Goal: Task Accomplishment & Management: Complete application form

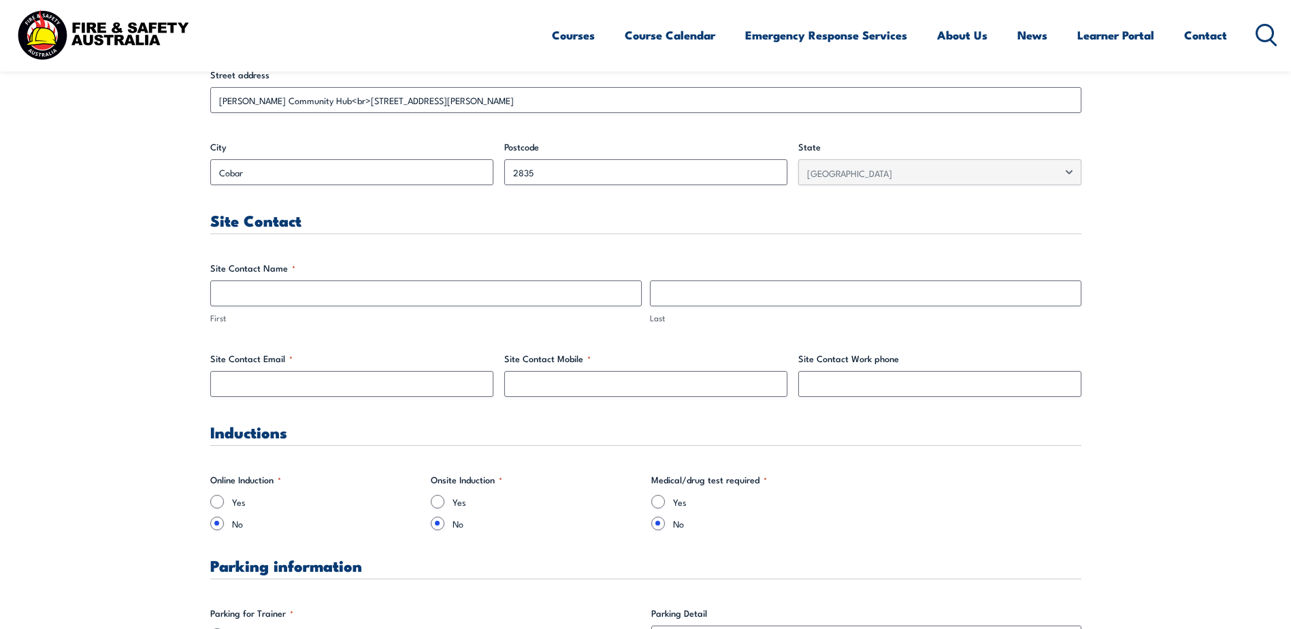
scroll to position [612, 0]
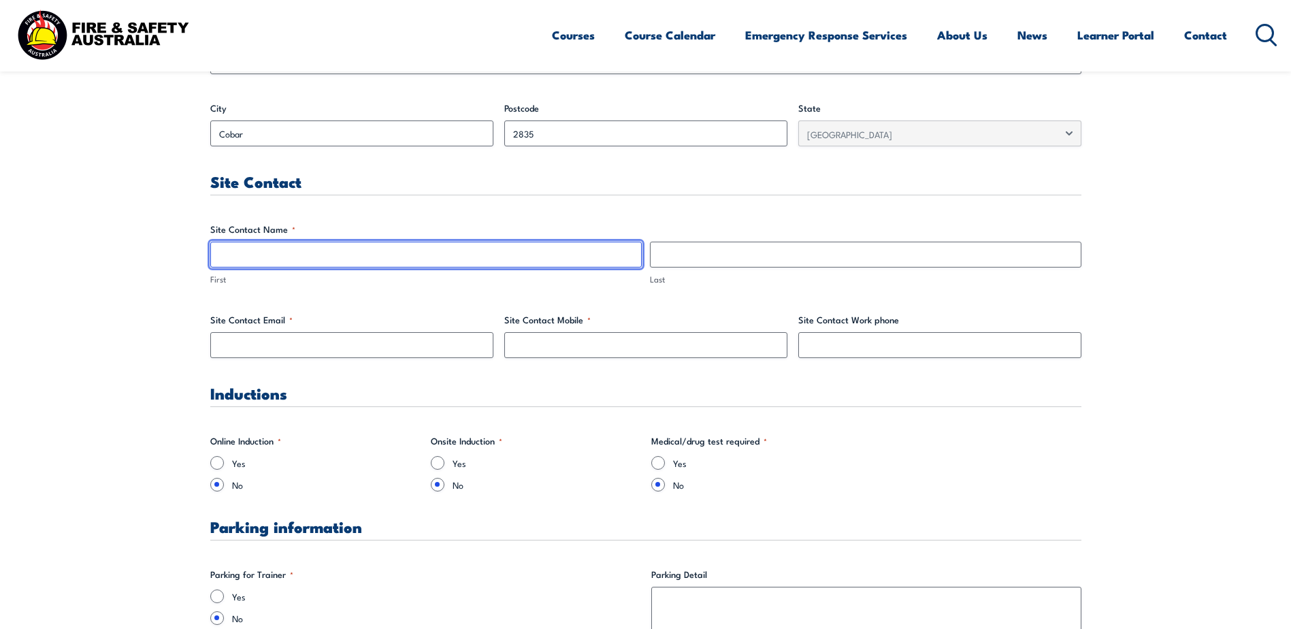
click at [337, 244] on input "First" at bounding box center [425, 255] width 431 height 26
type input "Neve"
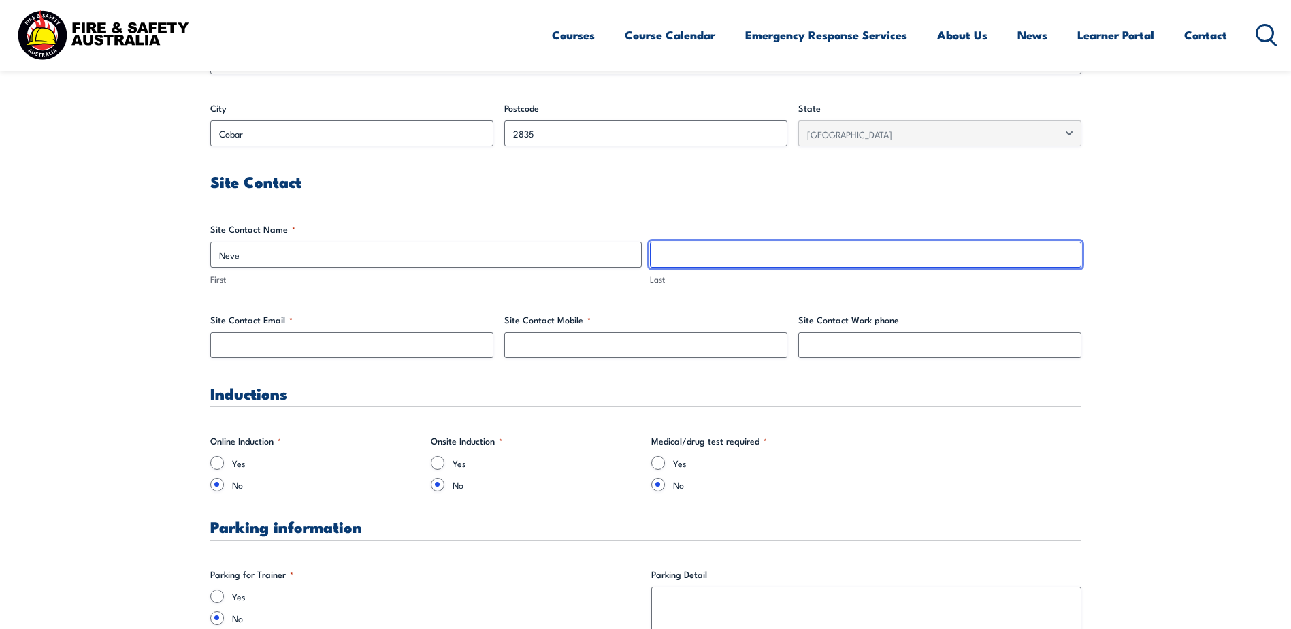
type input "[PERSON_NAME]"
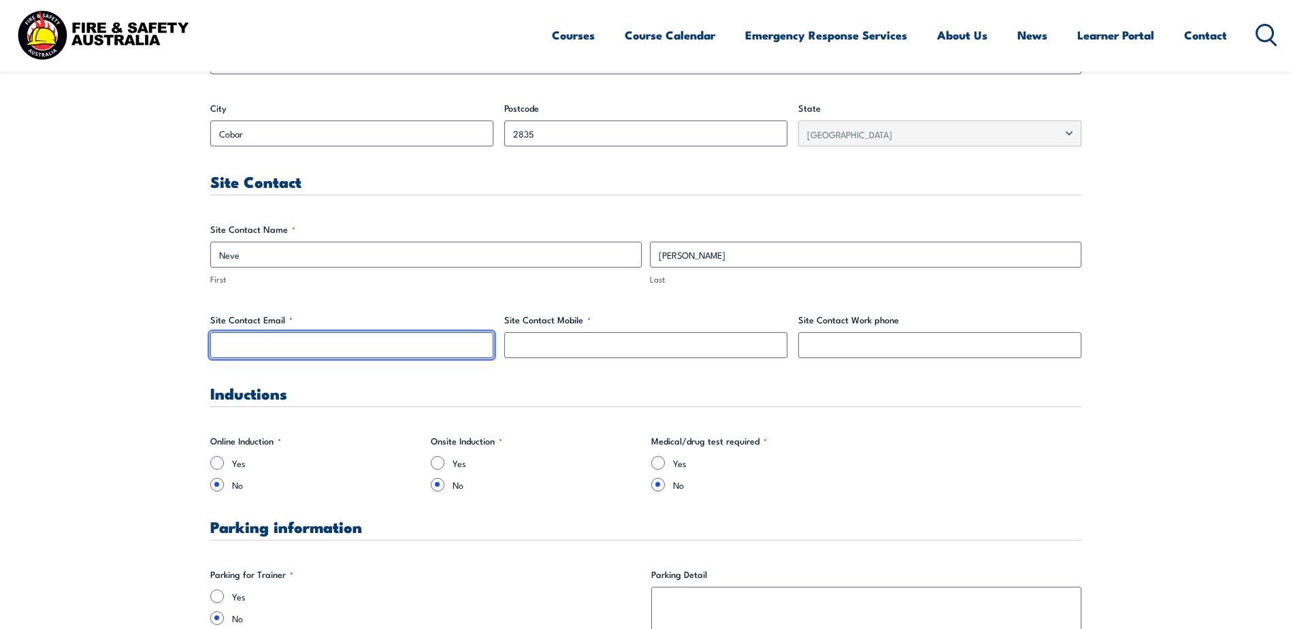
type input "[EMAIL_ADDRESS][PERSON_NAME][DOMAIN_NAME]"
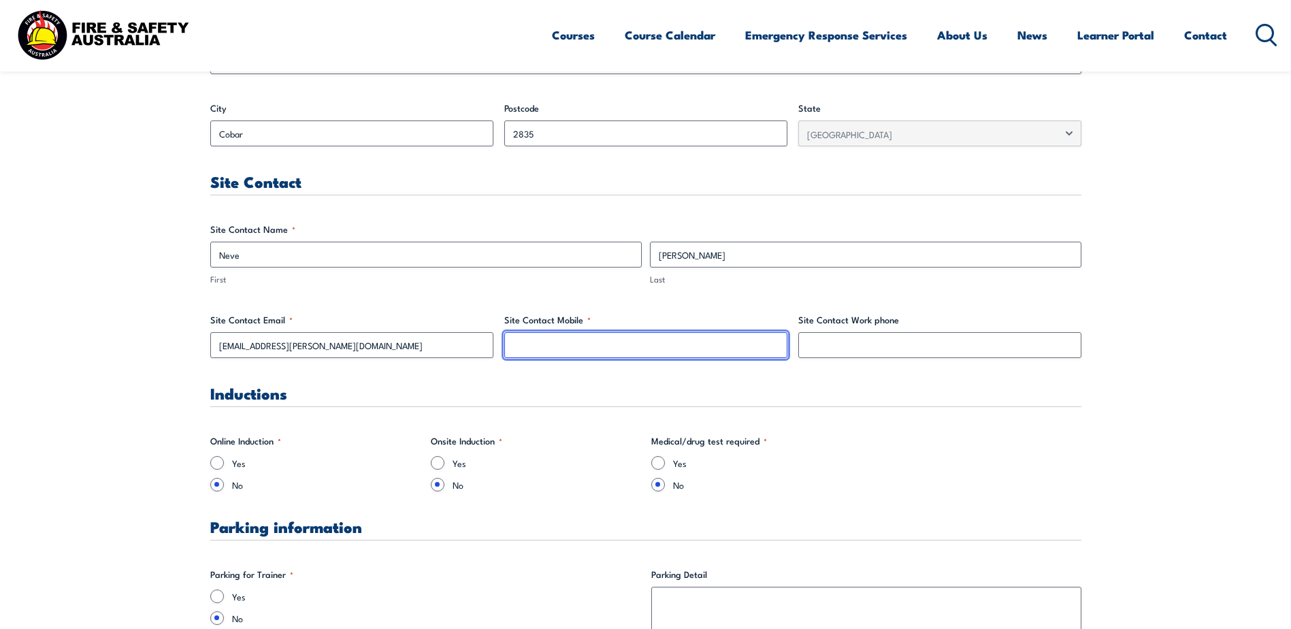
type input "0409388588"
drag, startPoint x: 574, startPoint y: 352, endPoint x: 482, endPoint y: 352, distance: 91.2
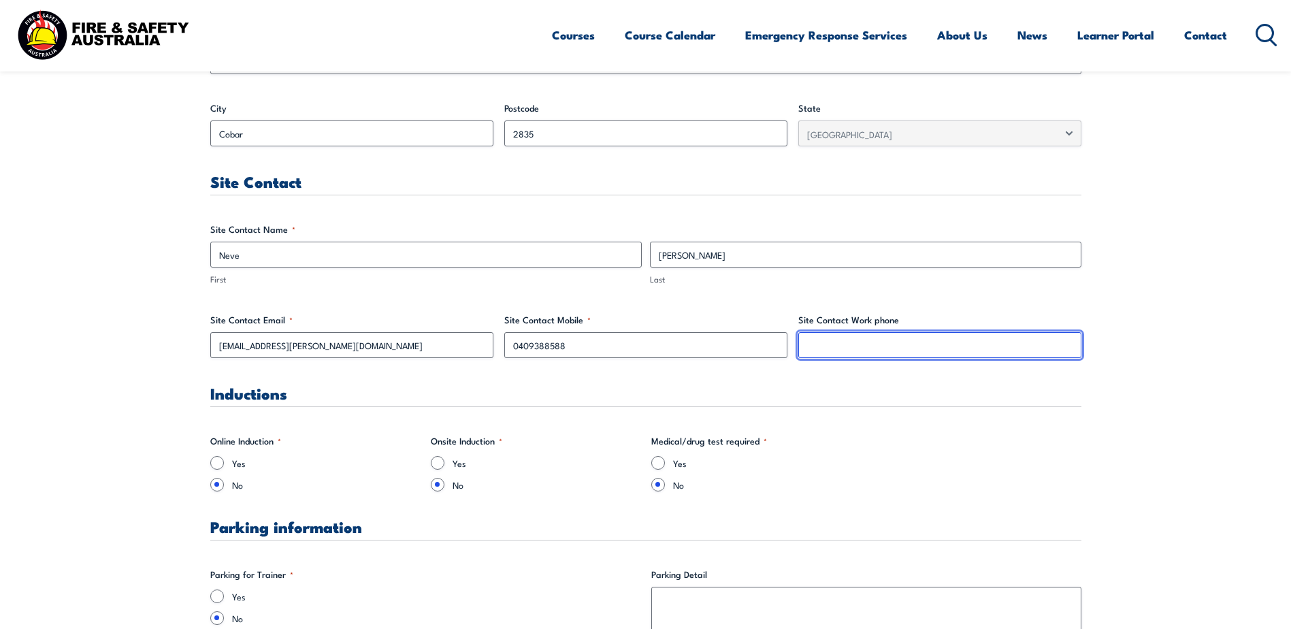
click at [849, 341] on input "Site Contact Work phone" at bounding box center [939, 345] width 283 height 26
type input "68302238"
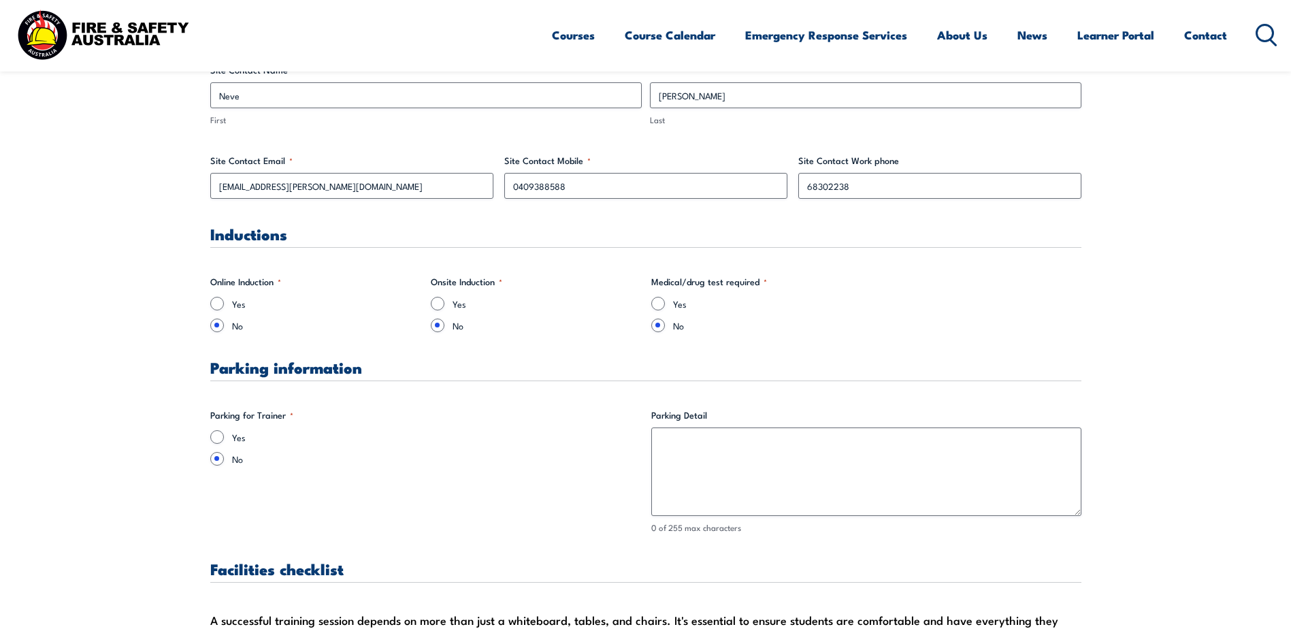
scroll to position [817, 0]
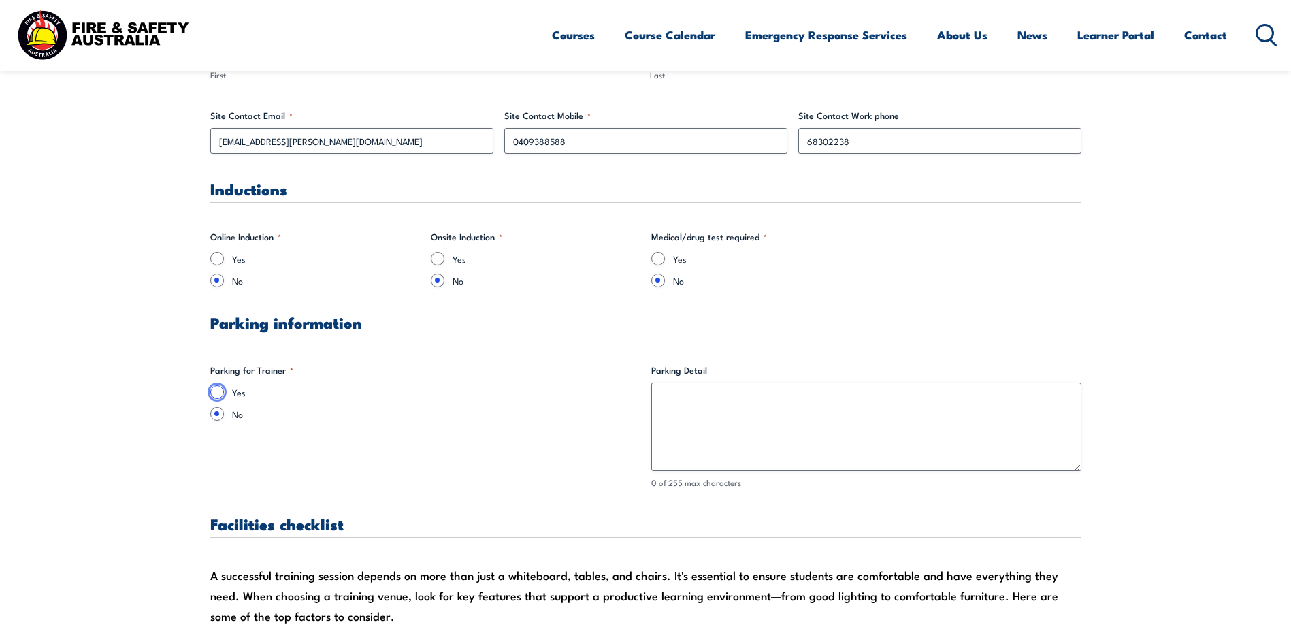
click at [213, 390] on input "Yes" at bounding box center [217, 392] width 14 height 14
radio input "true"
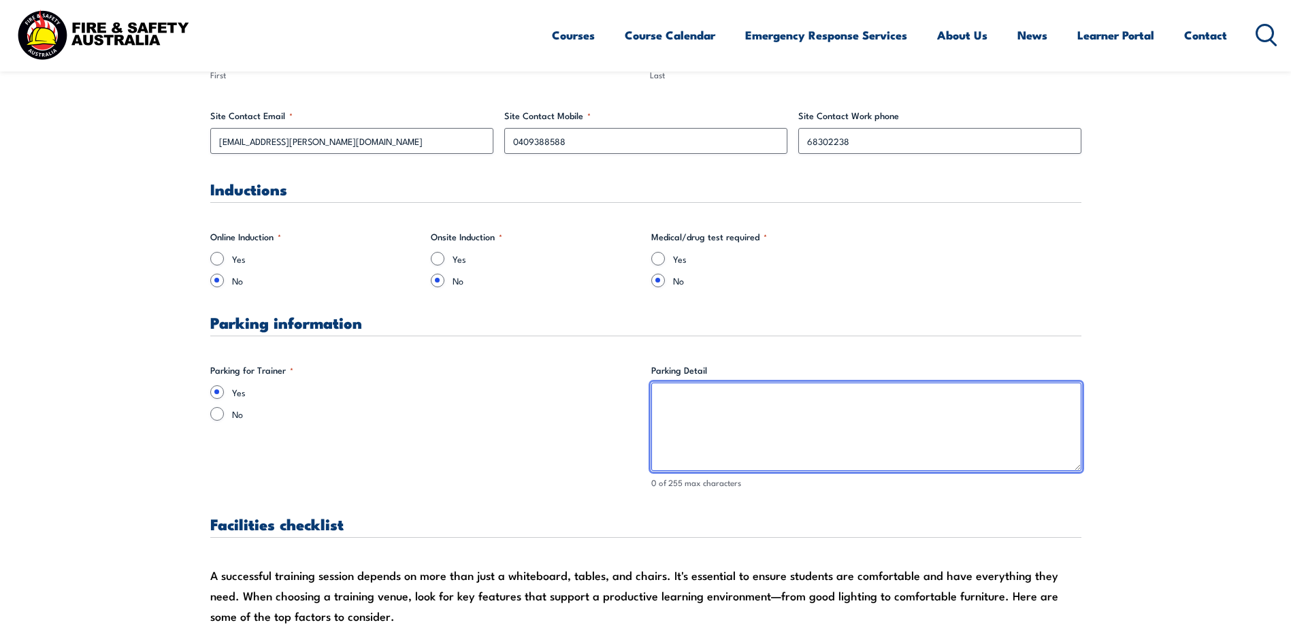
click at [753, 399] on textarea "Parking Detail" at bounding box center [866, 426] width 430 height 88
type textarea "T"
drag, startPoint x: 854, startPoint y: 408, endPoint x: 661, endPoint y: 387, distance: 193.7
click at [661, 387] on textarea "Yes there is parking out the forn on" at bounding box center [866, 426] width 430 height 88
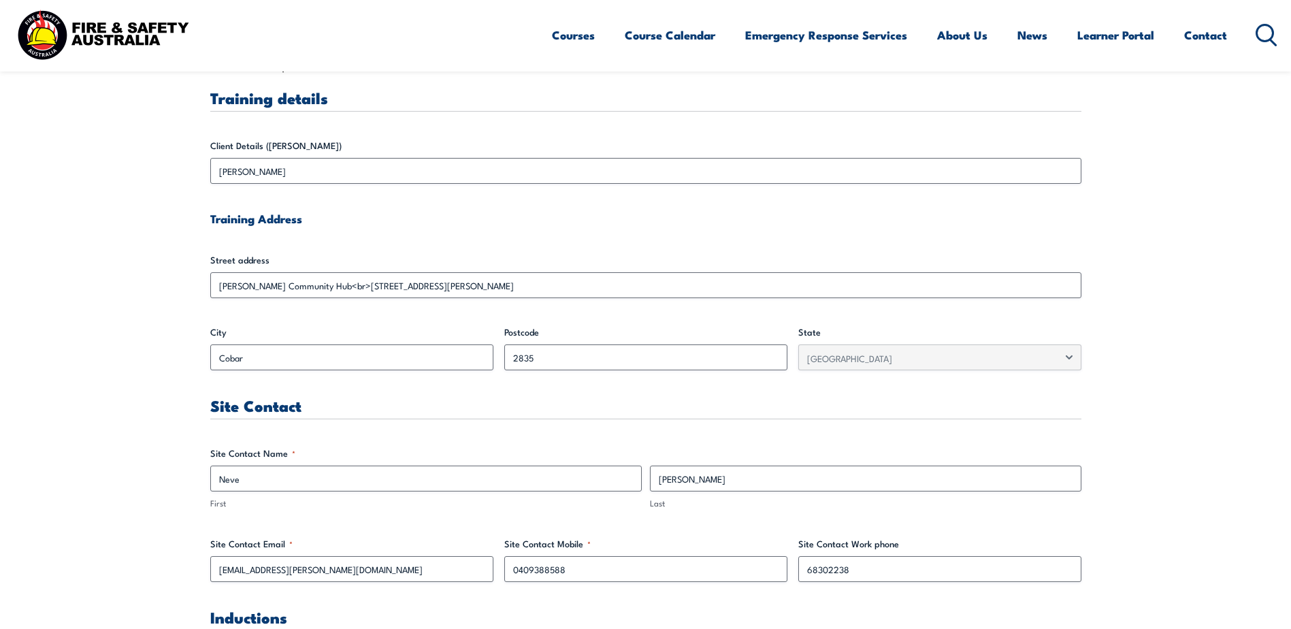
scroll to position [408, 0]
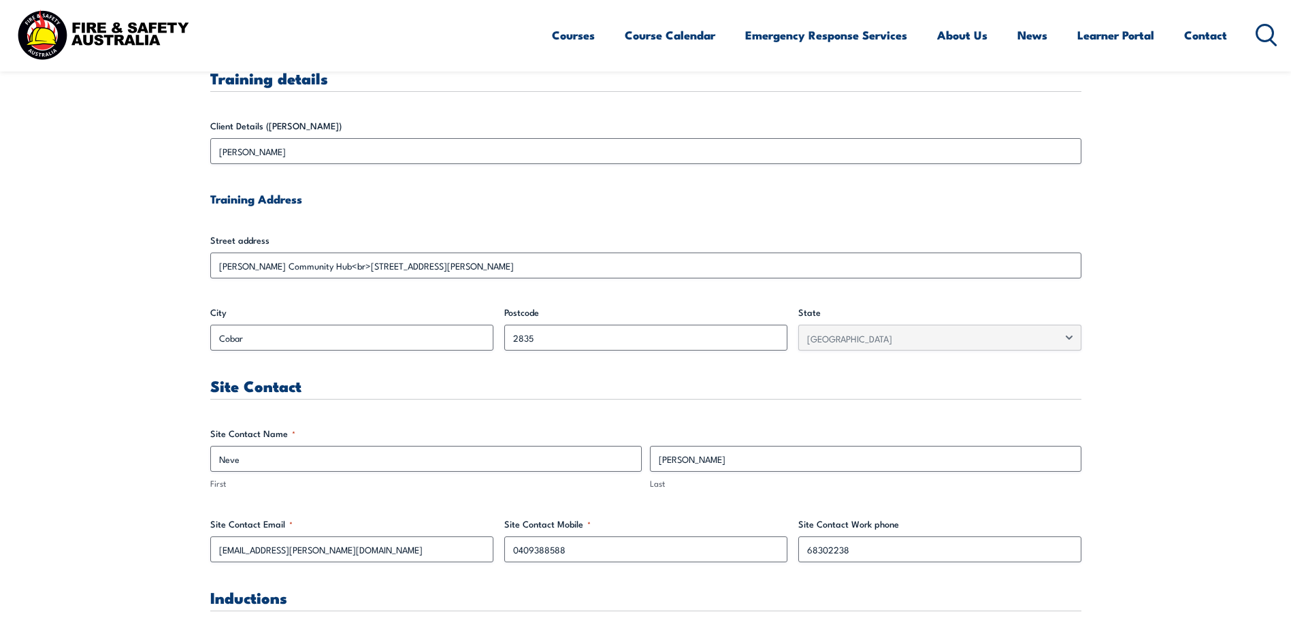
type textarea "Yes, there is park out the front of the building. Will the trainer just have a …"
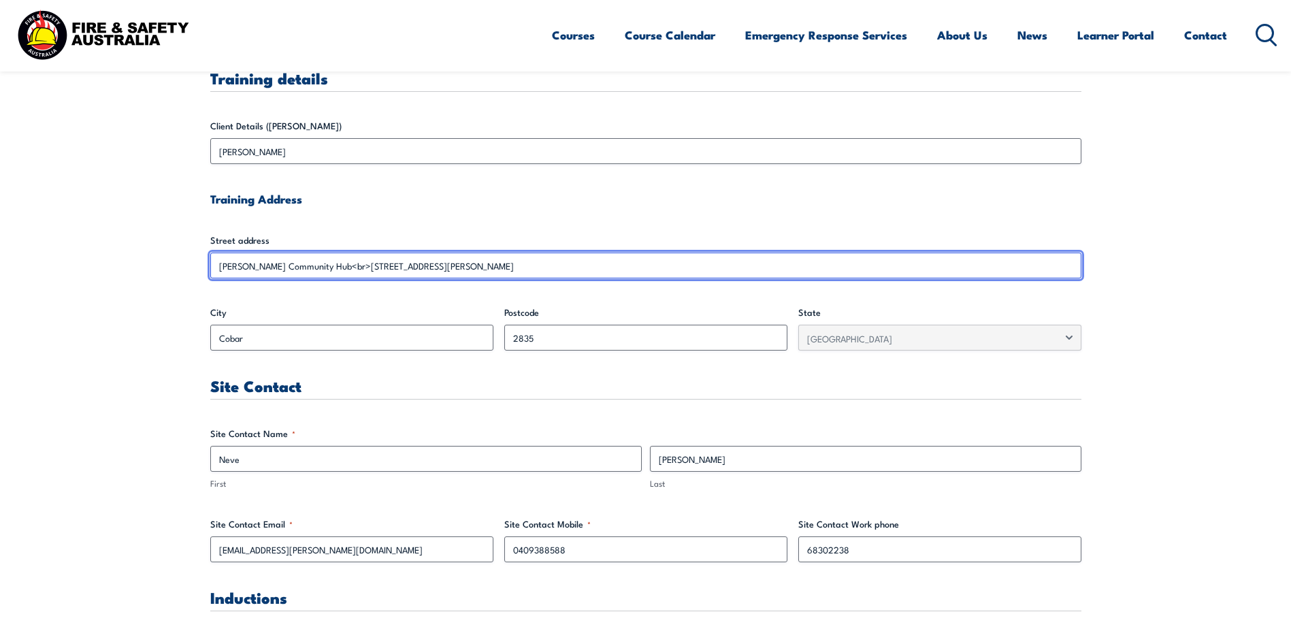
click at [476, 265] on input "[PERSON_NAME] Community Hub<br>[STREET_ADDRESS][PERSON_NAME]" at bounding box center [645, 265] width 871 height 26
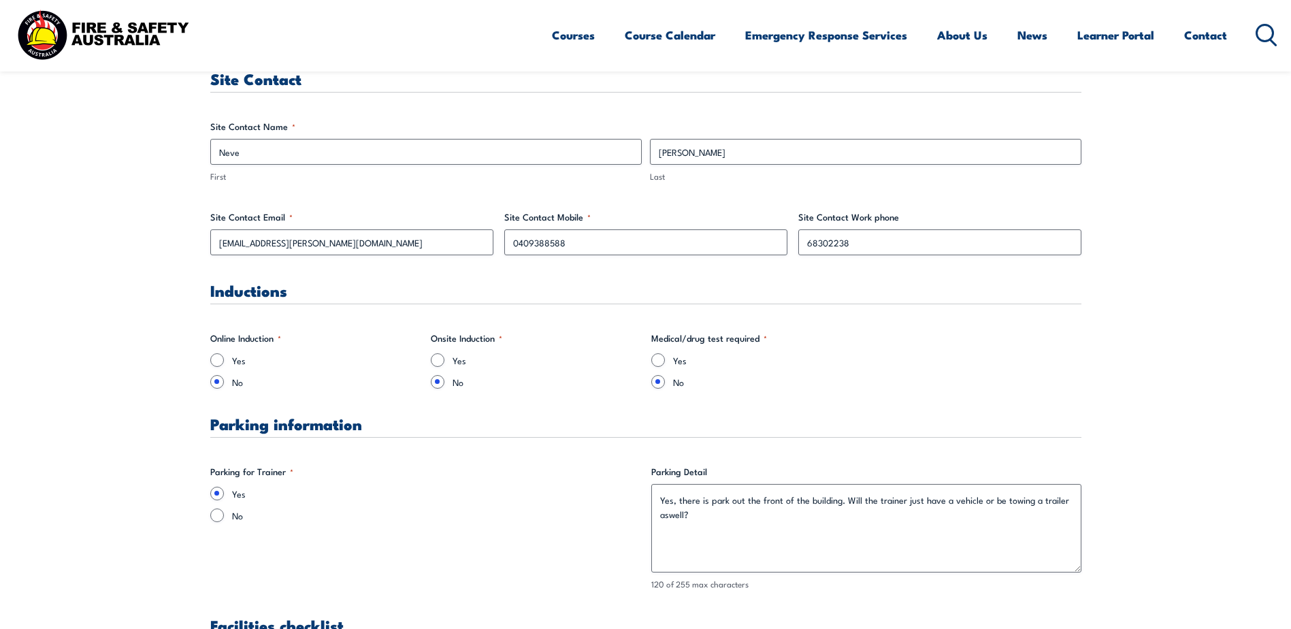
scroll to position [748, 0]
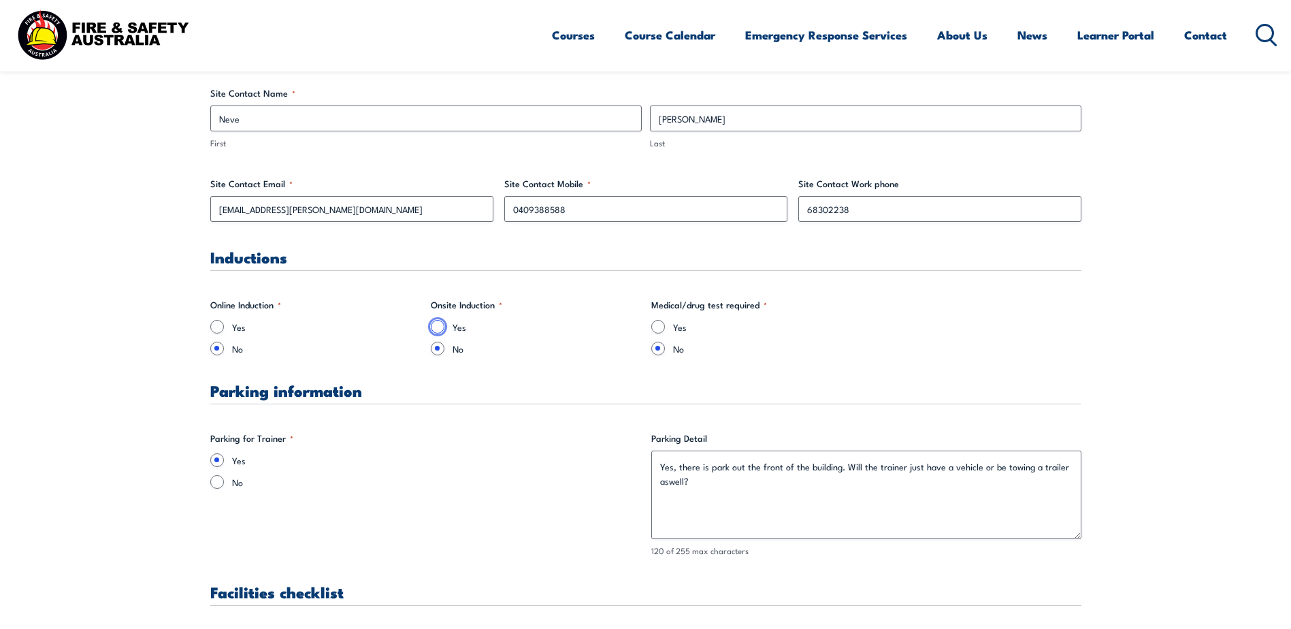
click at [435, 324] on input "Yes" at bounding box center [438, 327] width 14 height 14
radio input "true"
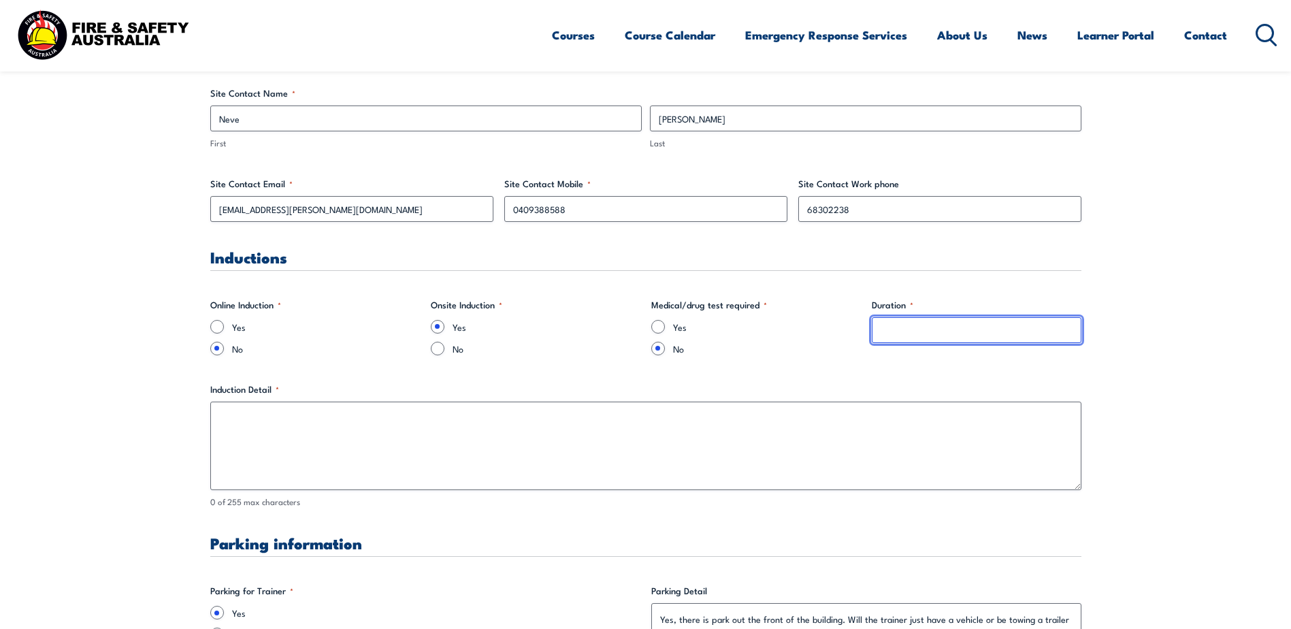
click at [923, 321] on input "Duration *" at bounding box center [977, 330] width 210 height 26
type input "5mins"
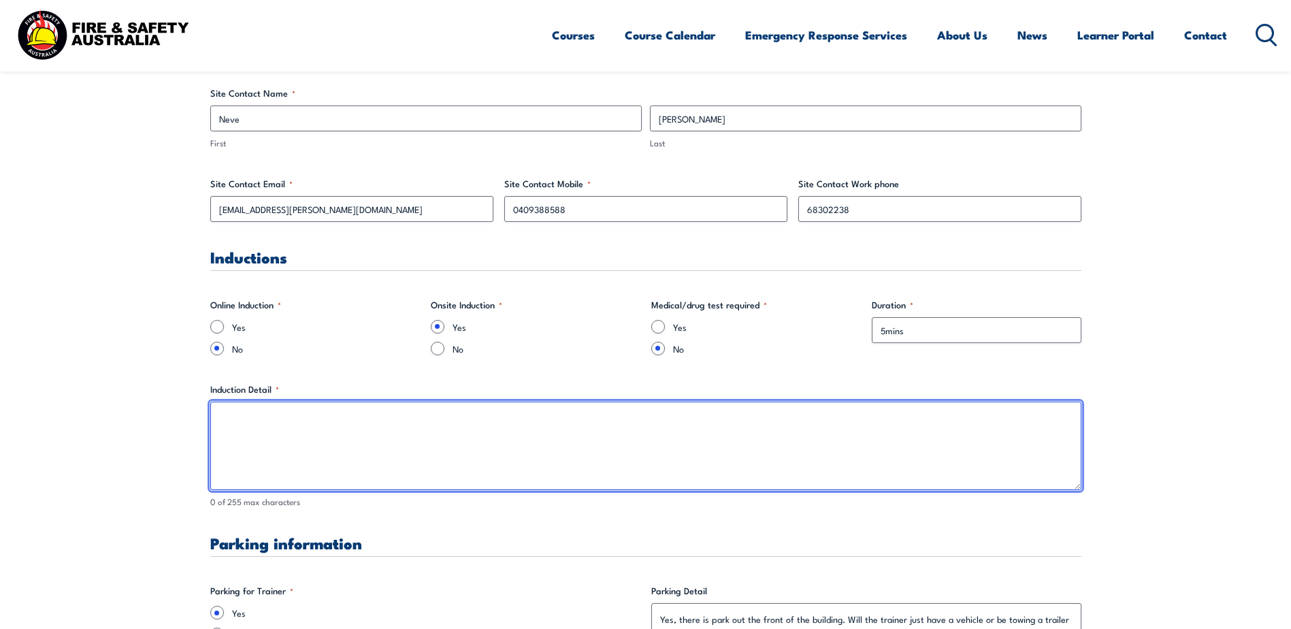
click at [978, 429] on textarea "Induction Detail *" at bounding box center [645, 445] width 871 height 88
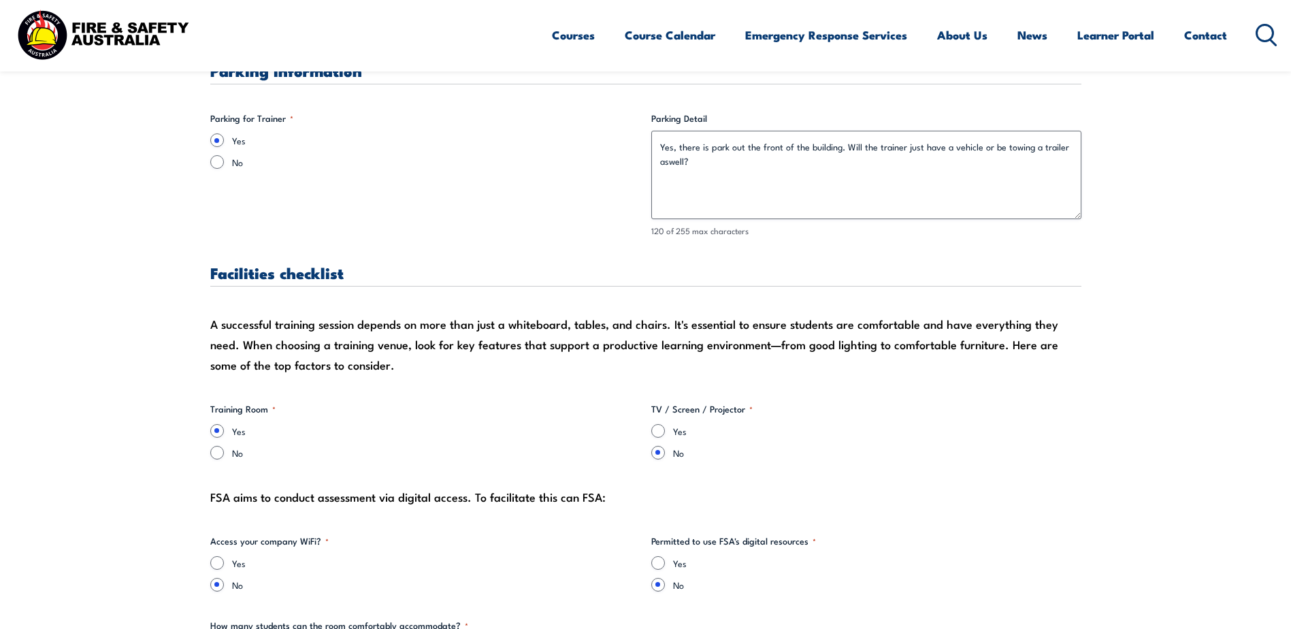
scroll to position [1225, 0]
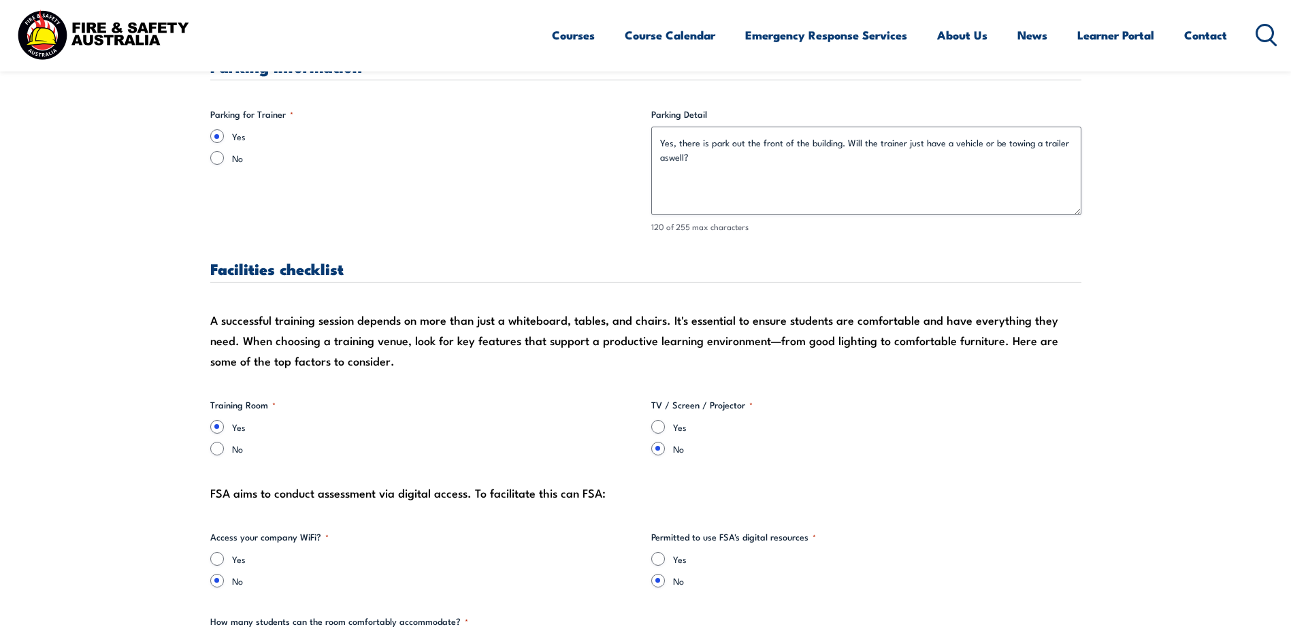
type textarea "Complete a visitor form upon arrival and walk through of building."
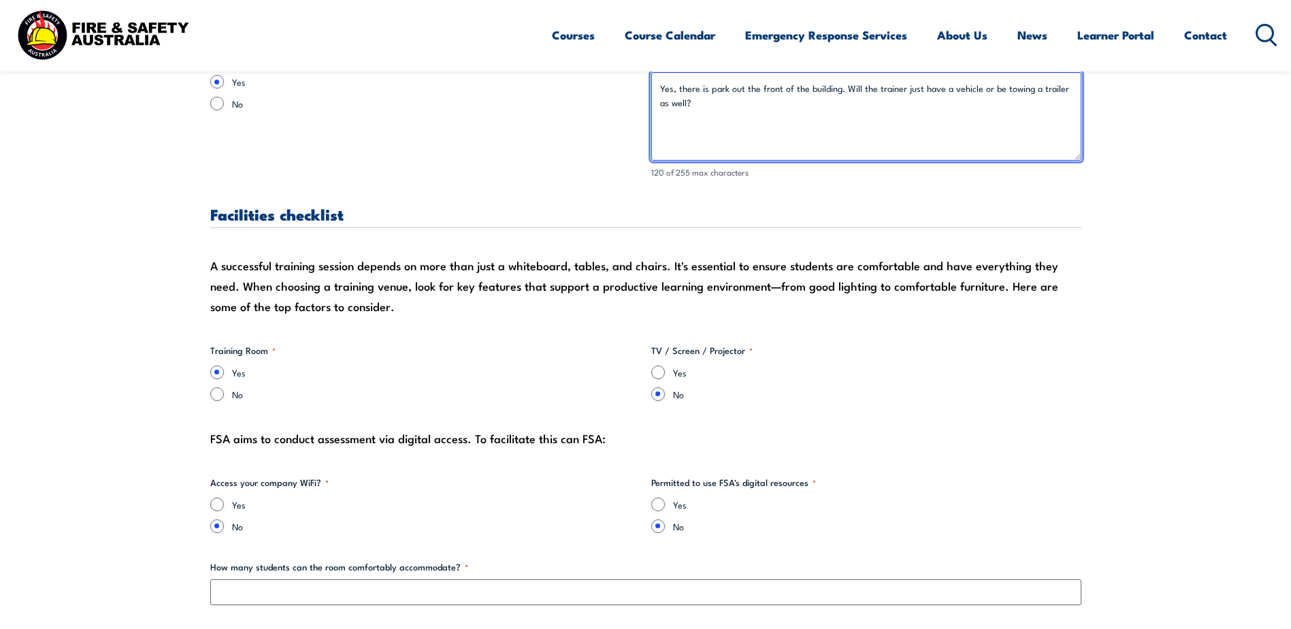
scroll to position [1361, 0]
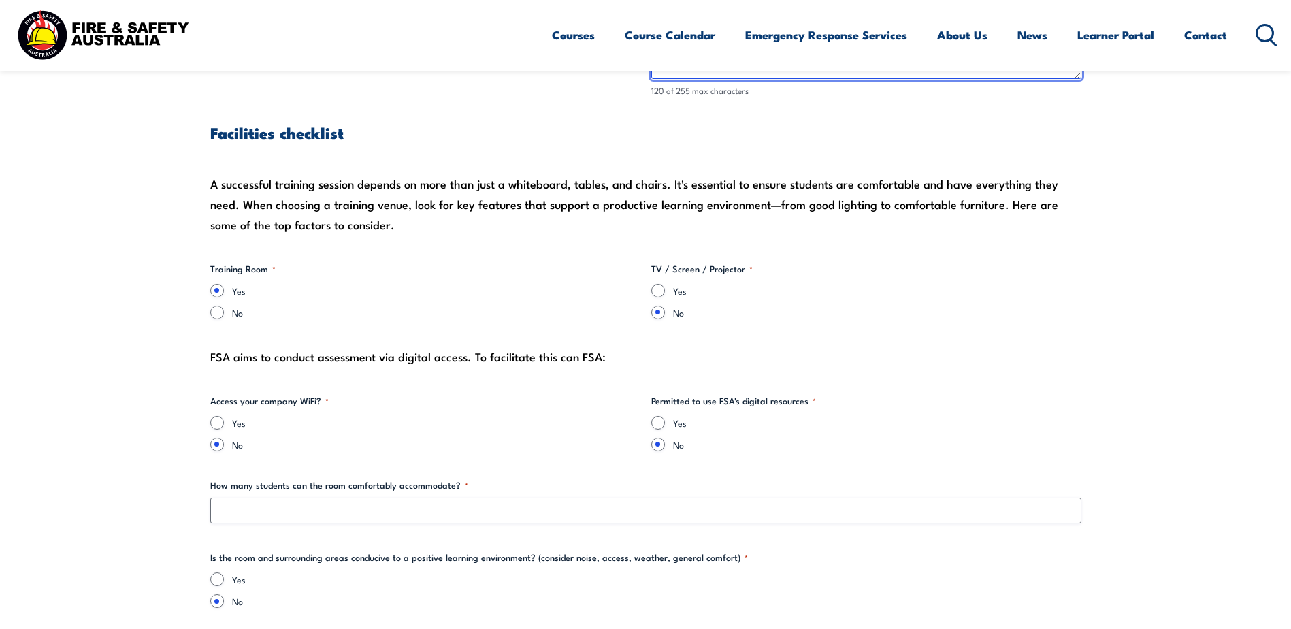
type textarea "Yes, there is park out the front of the building. Will the trainer just have a …"
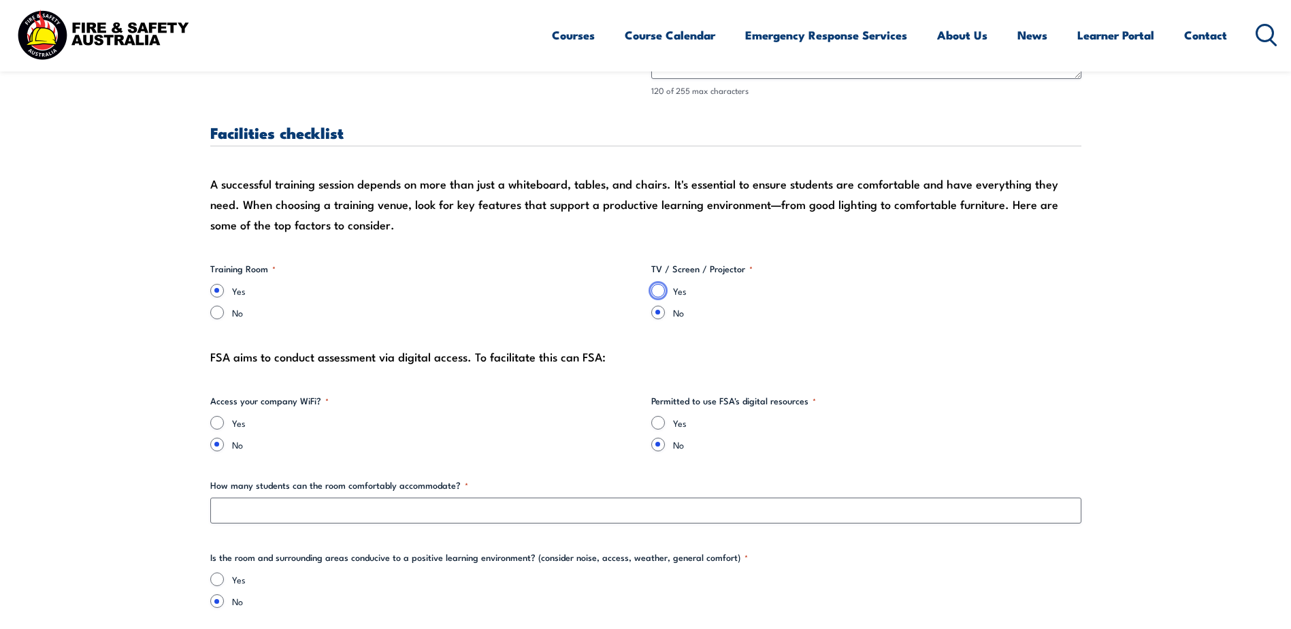
click at [660, 286] on input "Yes" at bounding box center [658, 291] width 14 height 14
radio input "true"
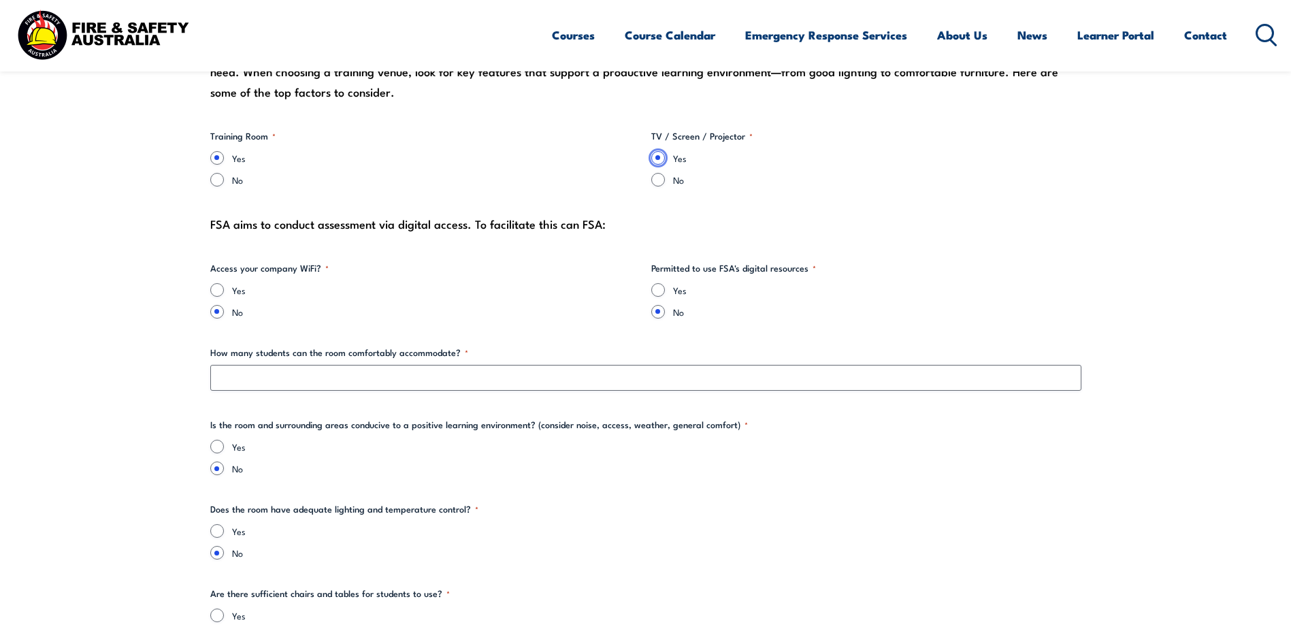
scroll to position [1497, 0]
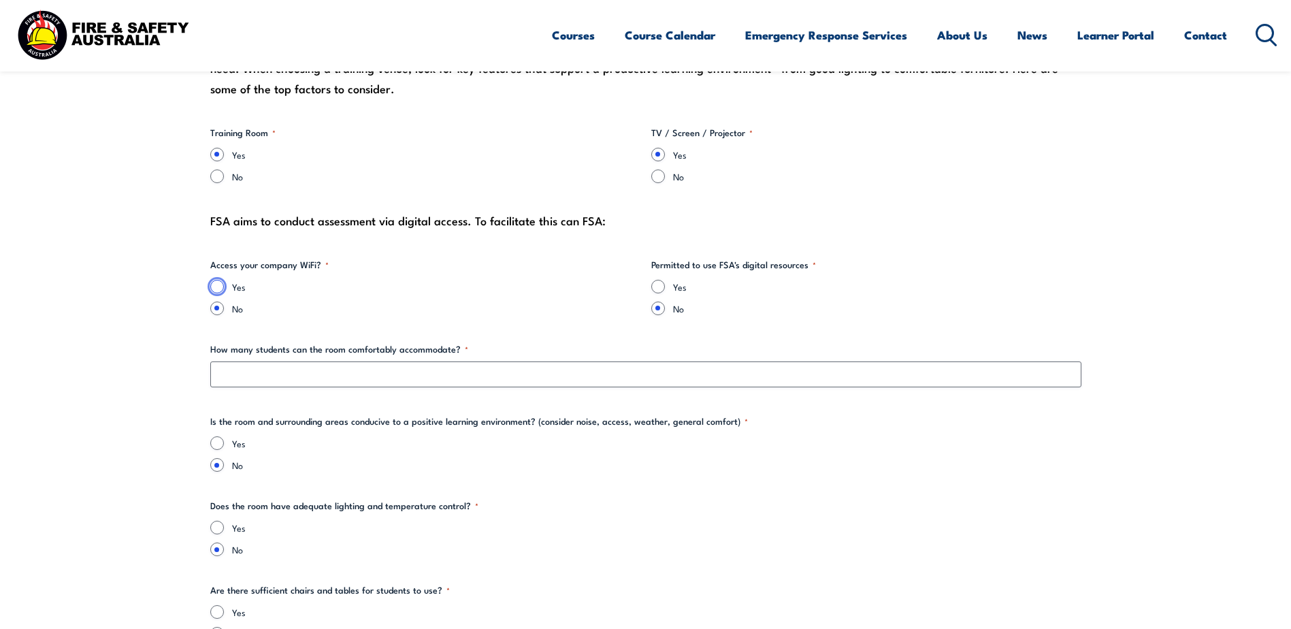
drag, startPoint x: 216, startPoint y: 284, endPoint x: 208, endPoint y: 284, distance: 8.2
click at [214, 284] on input "Yes" at bounding box center [217, 287] width 14 height 14
radio input "true"
drag, startPoint x: 284, startPoint y: 222, endPoint x: 233, endPoint y: 229, distance: 52.2
click at [233, 229] on div "FSA aims to conduct assessment via digital access. To facilitate this can FSA:" at bounding box center [645, 220] width 871 height 20
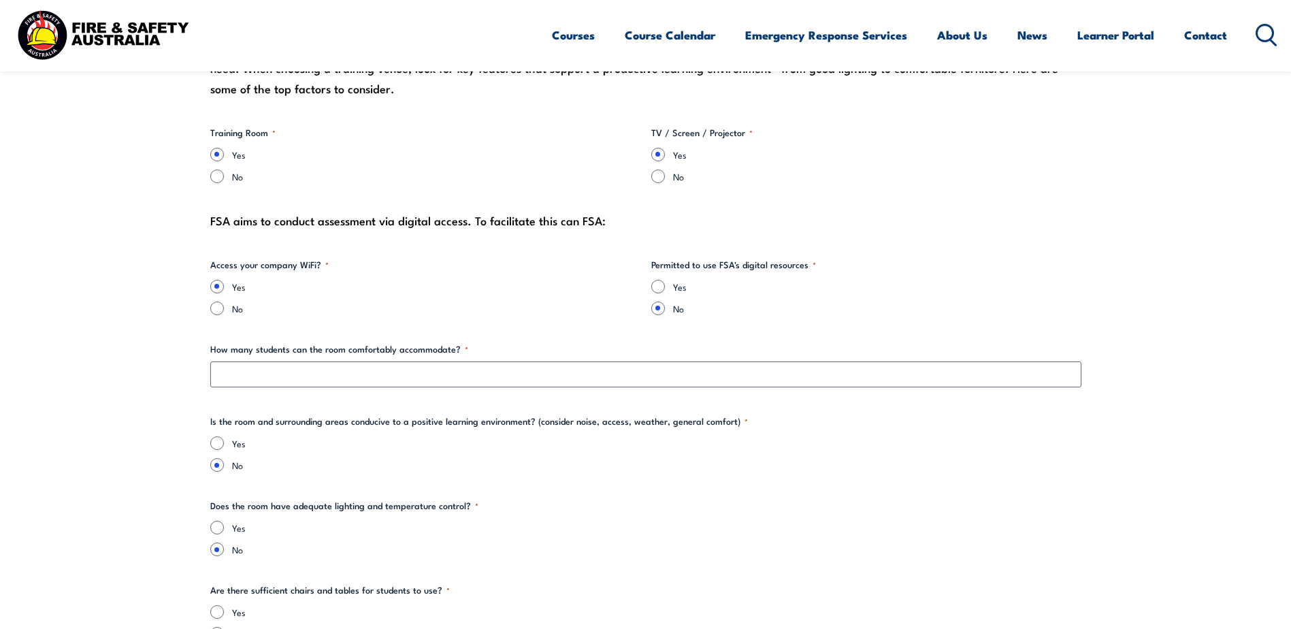
drag, startPoint x: 233, startPoint y: 229, endPoint x: 219, endPoint y: 218, distance: 17.0
click at [219, 218] on div "FSA aims to conduct assessment via digital access. To facilitate this can FSA:" at bounding box center [645, 220] width 871 height 20
drag, startPoint x: 235, startPoint y: 219, endPoint x: 506, endPoint y: 223, distance: 271.5
click at [506, 223] on div "FSA aims to conduct assessment via digital access. To facilitate this can FSA:" at bounding box center [645, 220] width 871 height 20
drag, startPoint x: 506, startPoint y: 223, endPoint x: 804, endPoint y: 257, distance: 299.3
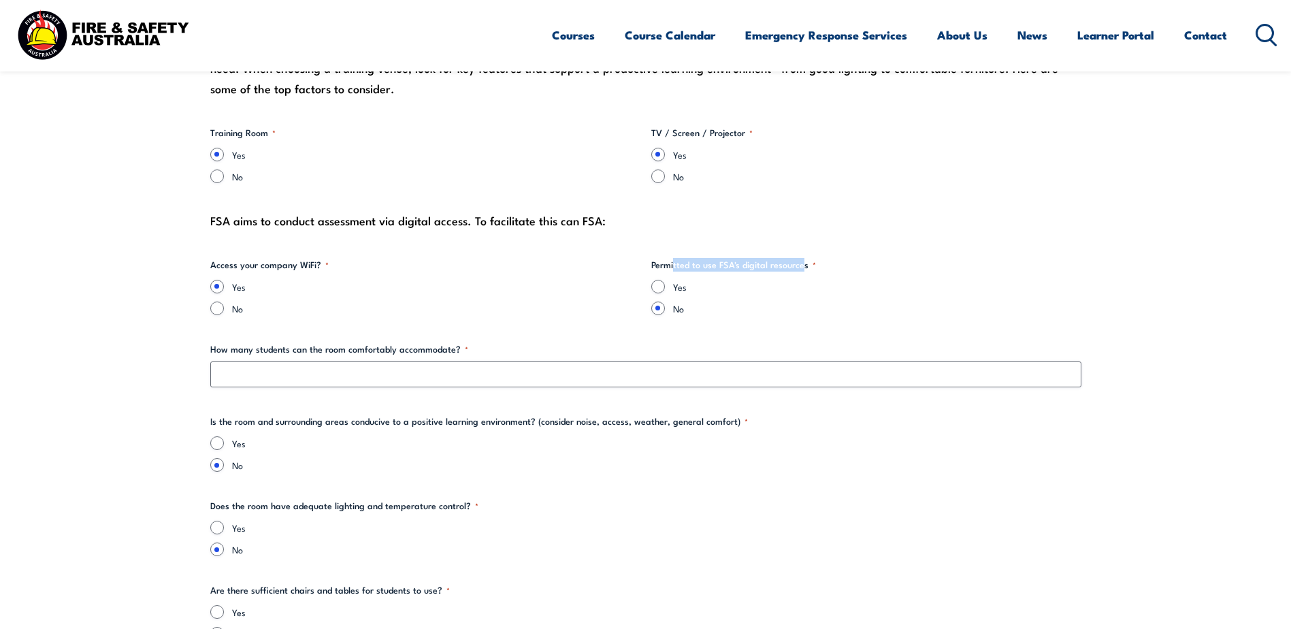
click at [804, 258] on legend "Permitted to use FSA's digital resources *" at bounding box center [733, 265] width 165 height 14
click at [659, 284] on input "Yes" at bounding box center [658, 287] width 14 height 14
radio input "true"
click at [760, 289] on label "Yes" at bounding box center [877, 287] width 408 height 14
click at [665, 289] on input "Yes" at bounding box center [658, 287] width 14 height 14
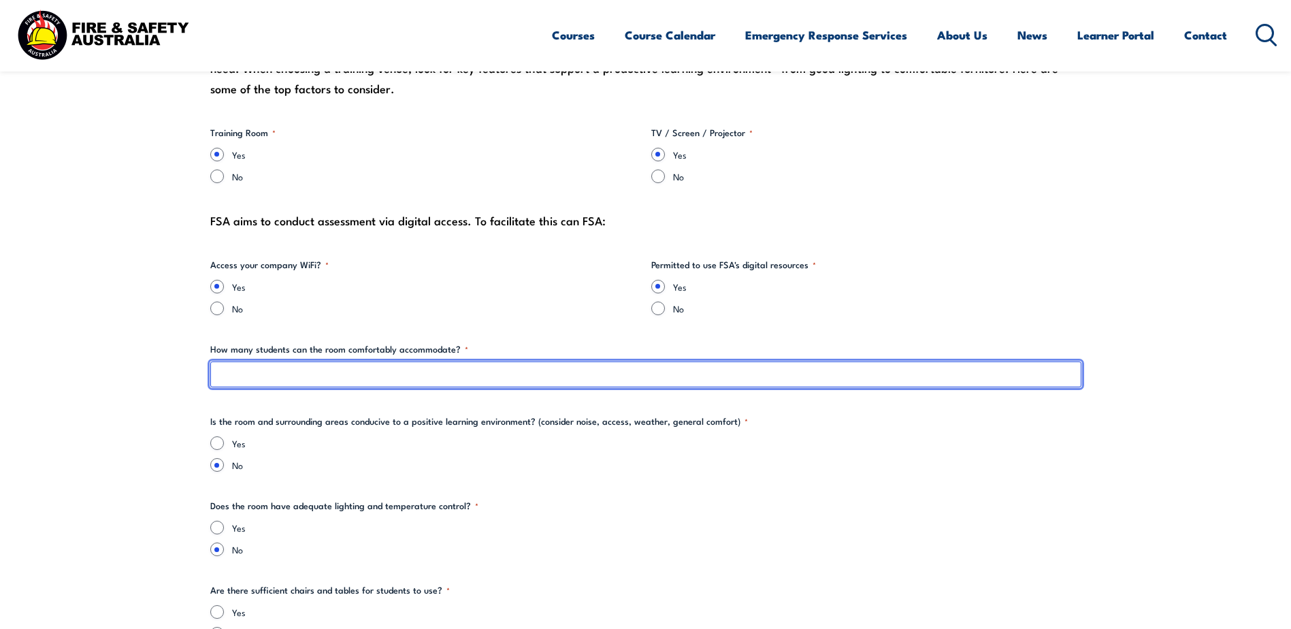
click at [331, 374] on input "How many students can the room comfortably accommodate? *" at bounding box center [645, 374] width 871 height 26
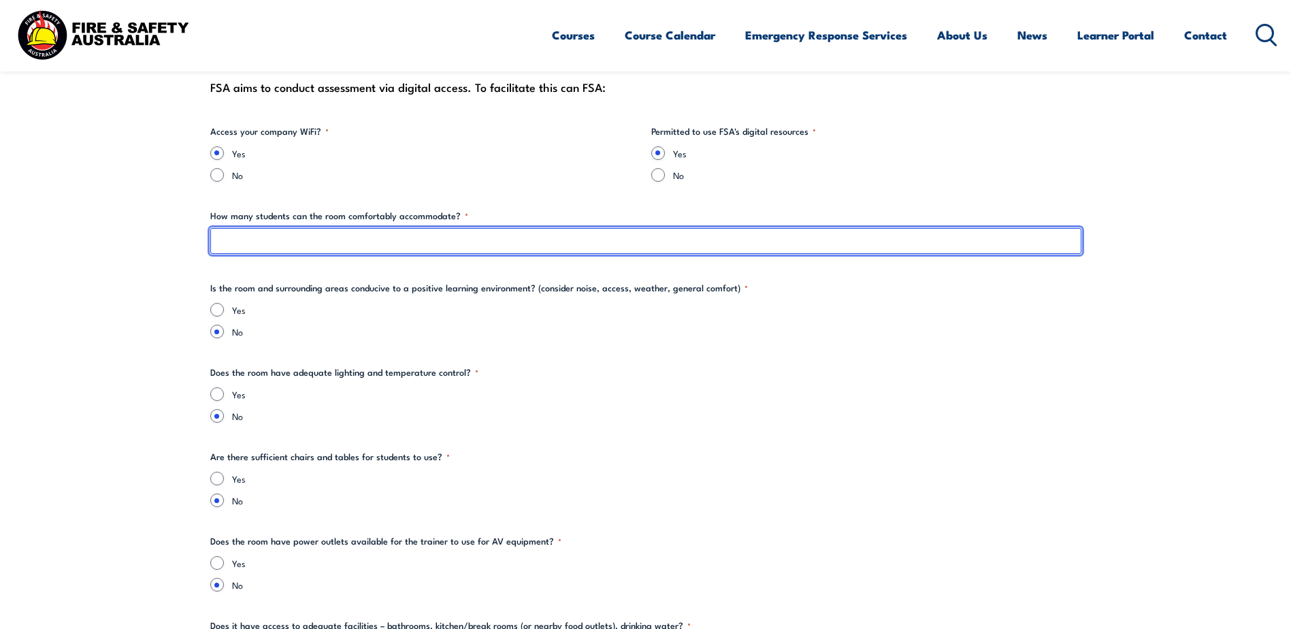
scroll to position [1633, 0]
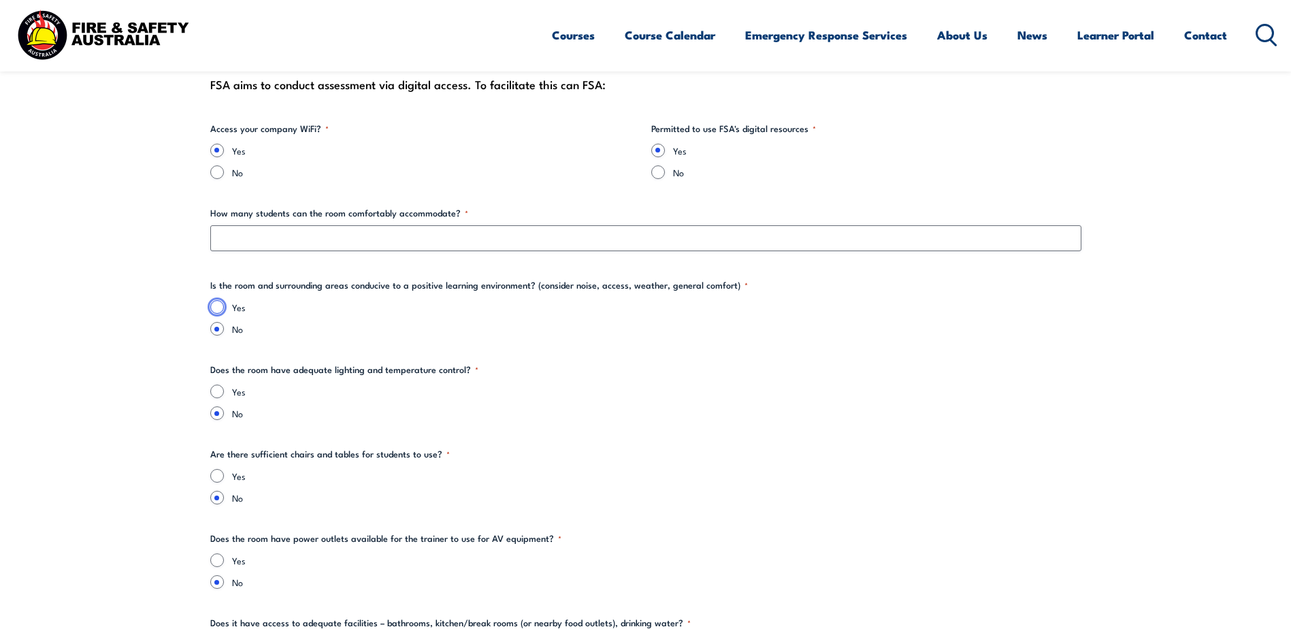
click at [214, 307] on input "Yes" at bounding box center [217, 307] width 14 height 14
radio input "true"
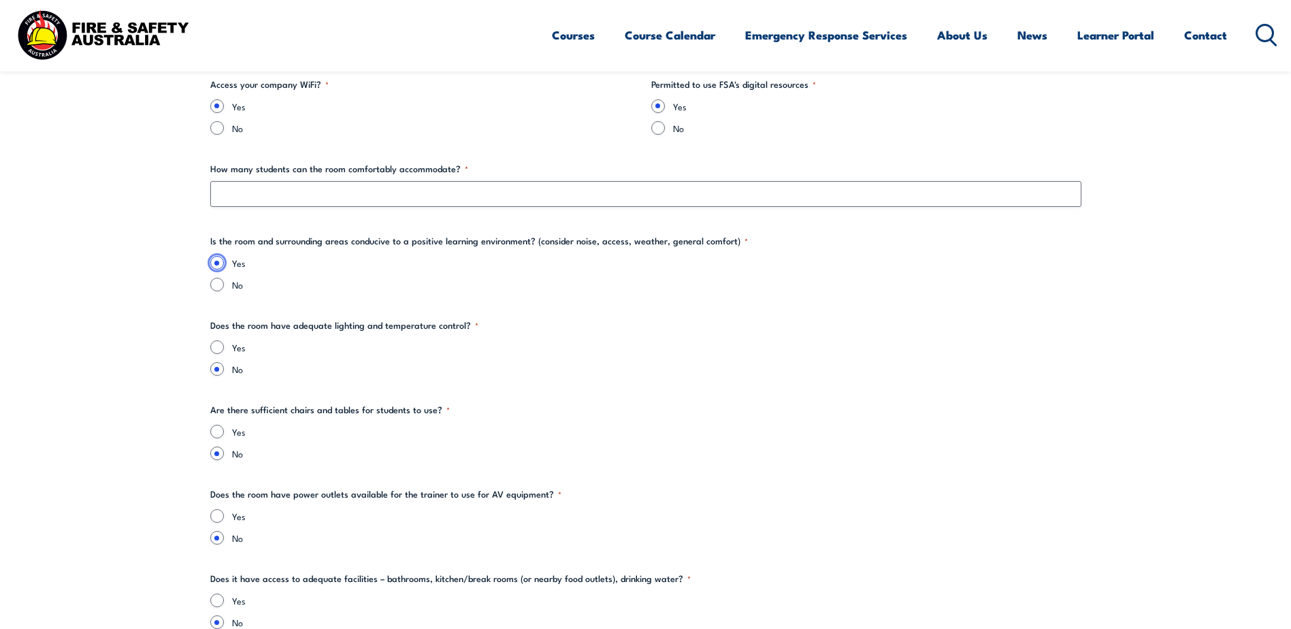
scroll to position [1701, 0]
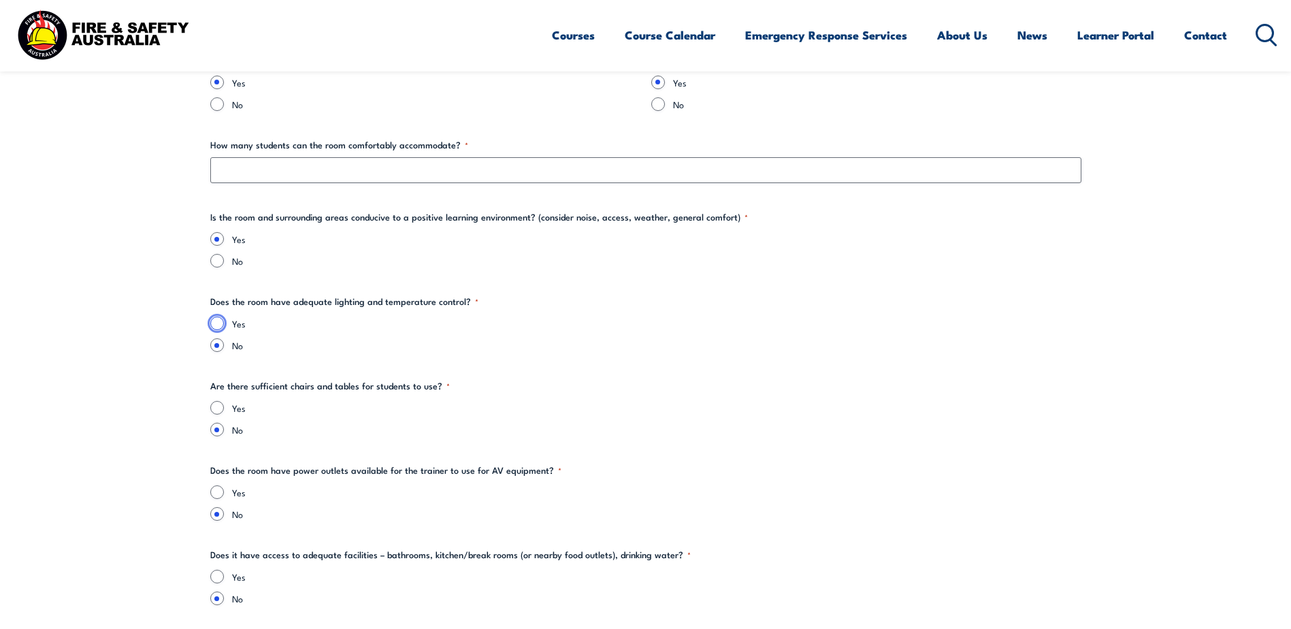
click at [214, 323] on input "Yes" at bounding box center [217, 323] width 14 height 14
radio input "true"
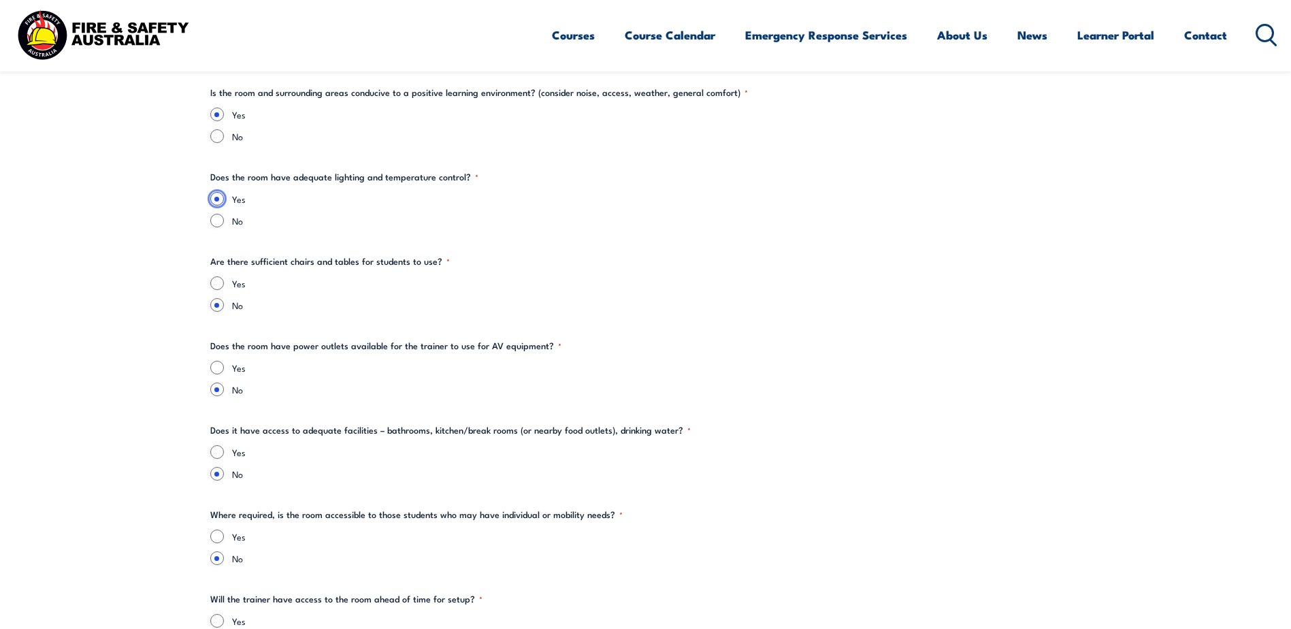
scroll to position [1837, 0]
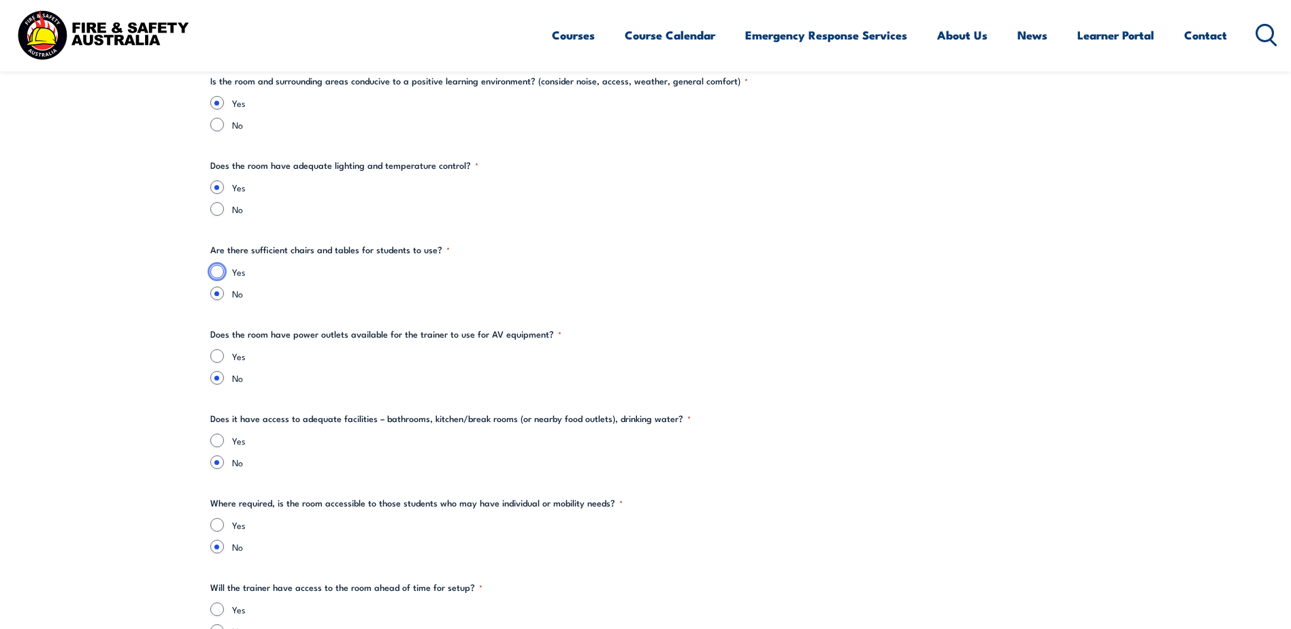
click at [211, 271] on input "Yes" at bounding box center [217, 272] width 14 height 14
radio input "true"
click at [214, 355] on input "Yes" at bounding box center [217, 356] width 14 height 14
radio input "true"
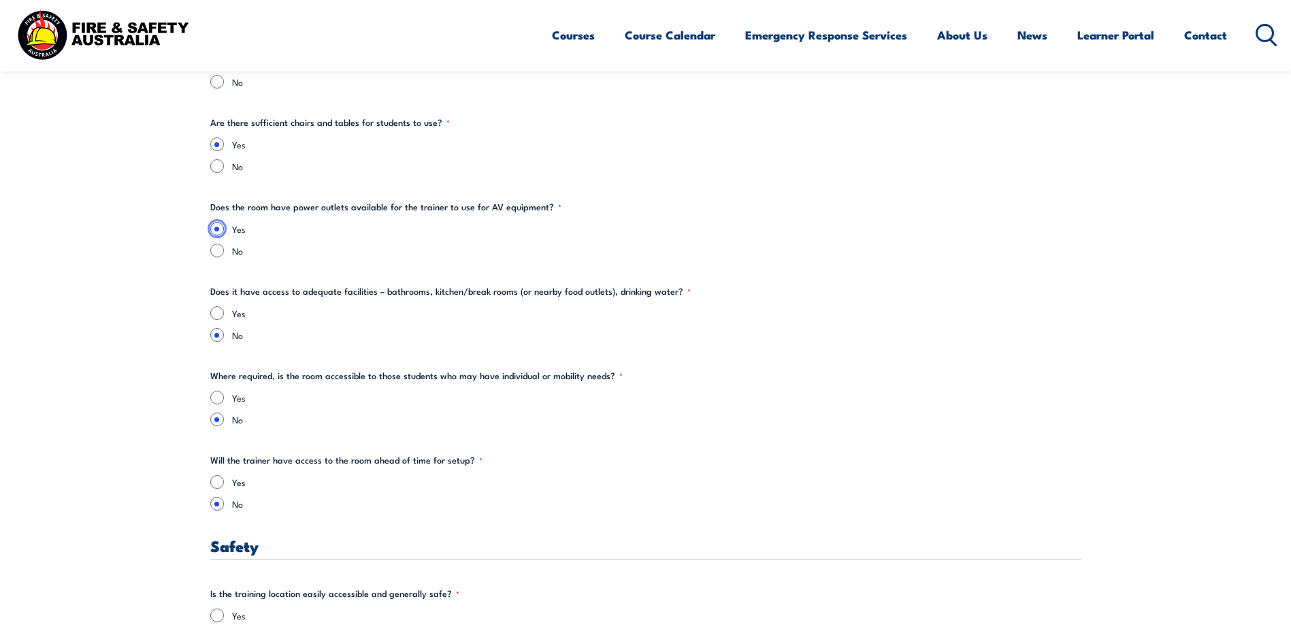
scroll to position [1973, 0]
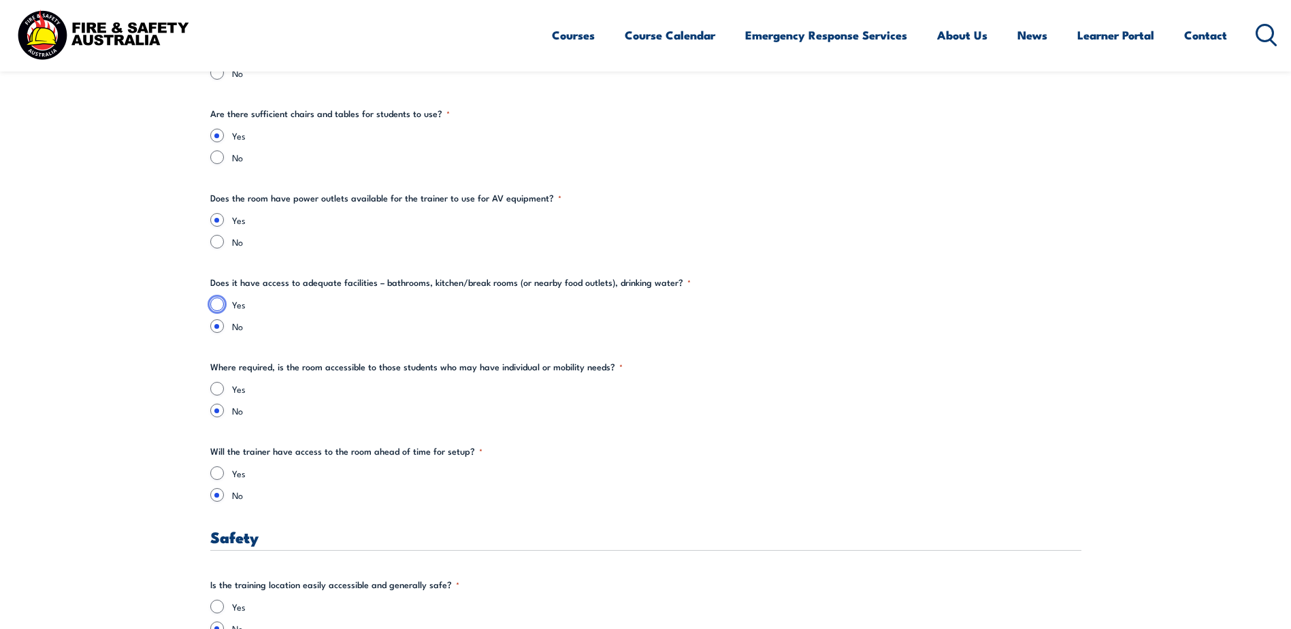
click at [222, 306] on input "Yes" at bounding box center [217, 304] width 14 height 14
radio input "true"
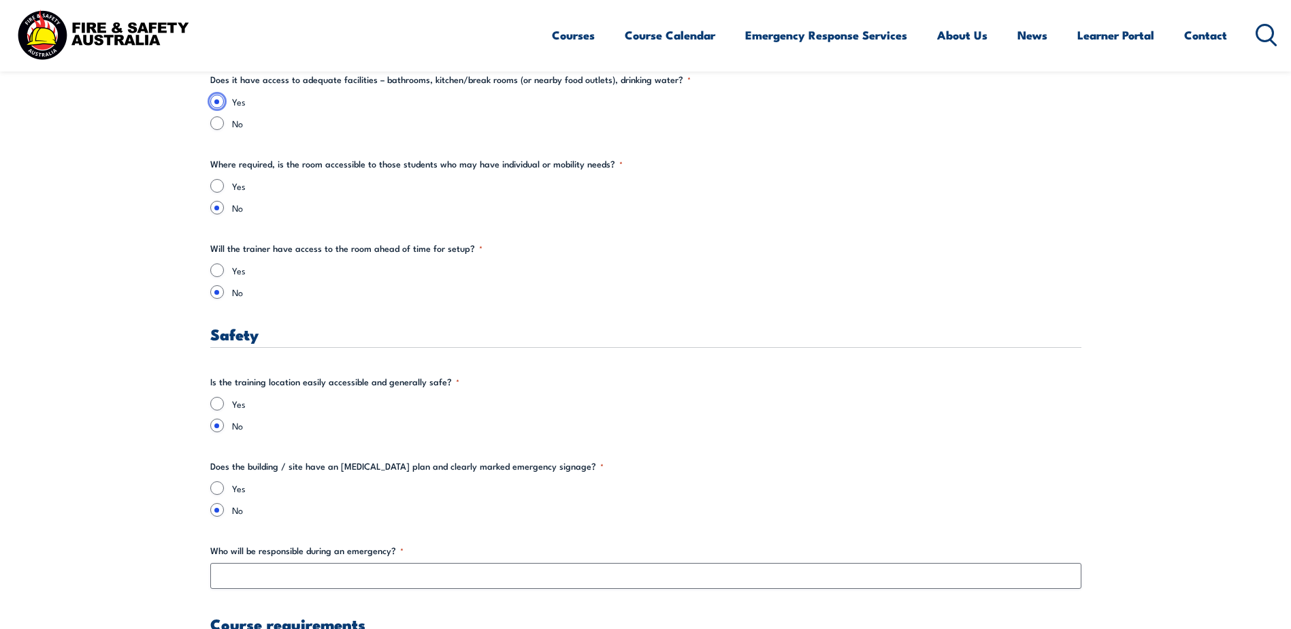
scroll to position [2177, 0]
click at [220, 184] on input "Yes" at bounding box center [217, 185] width 14 height 14
radio input "true"
click at [218, 267] on input "Yes" at bounding box center [217, 269] width 14 height 14
radio input "true"
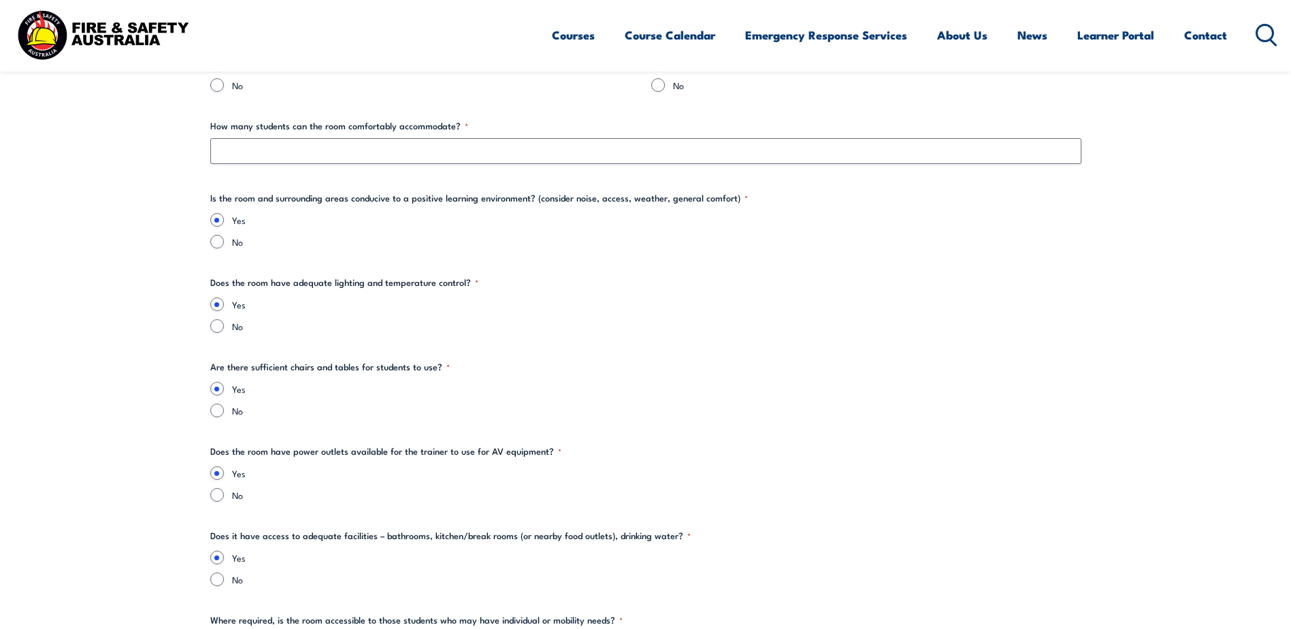
scroll to position [1497, 0]
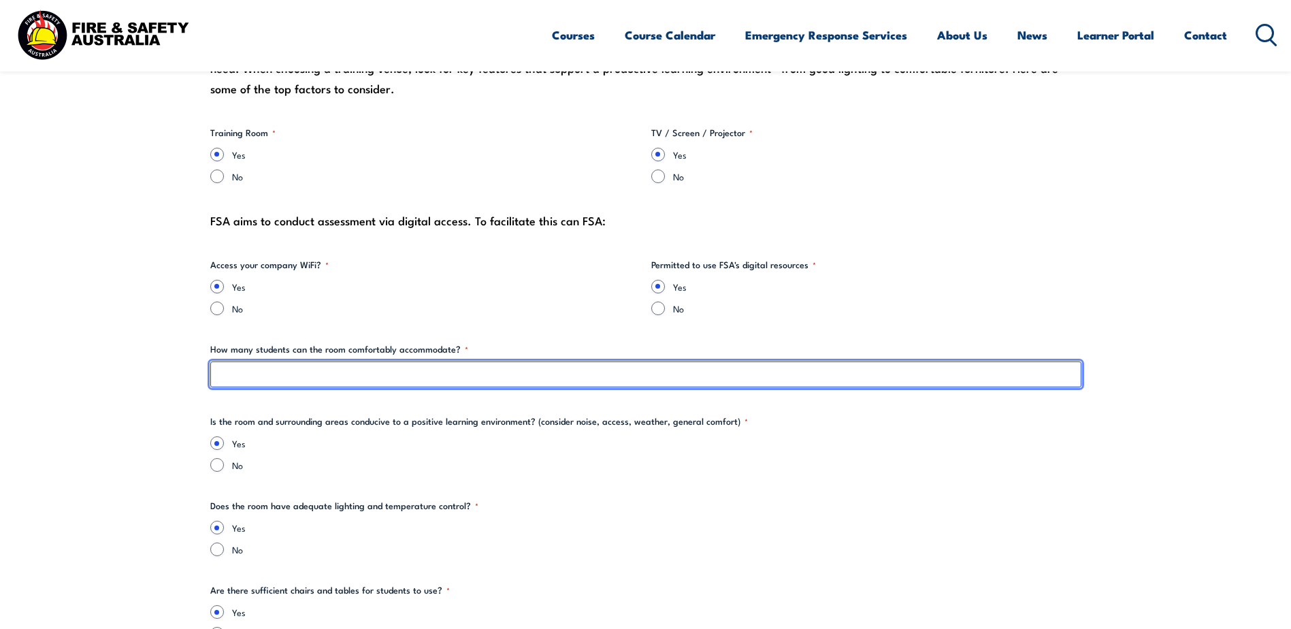
click at [285, 370] on input "How many students can the room comfortably accommodate? *" at bounding box center [645, 374] width 871 height 26
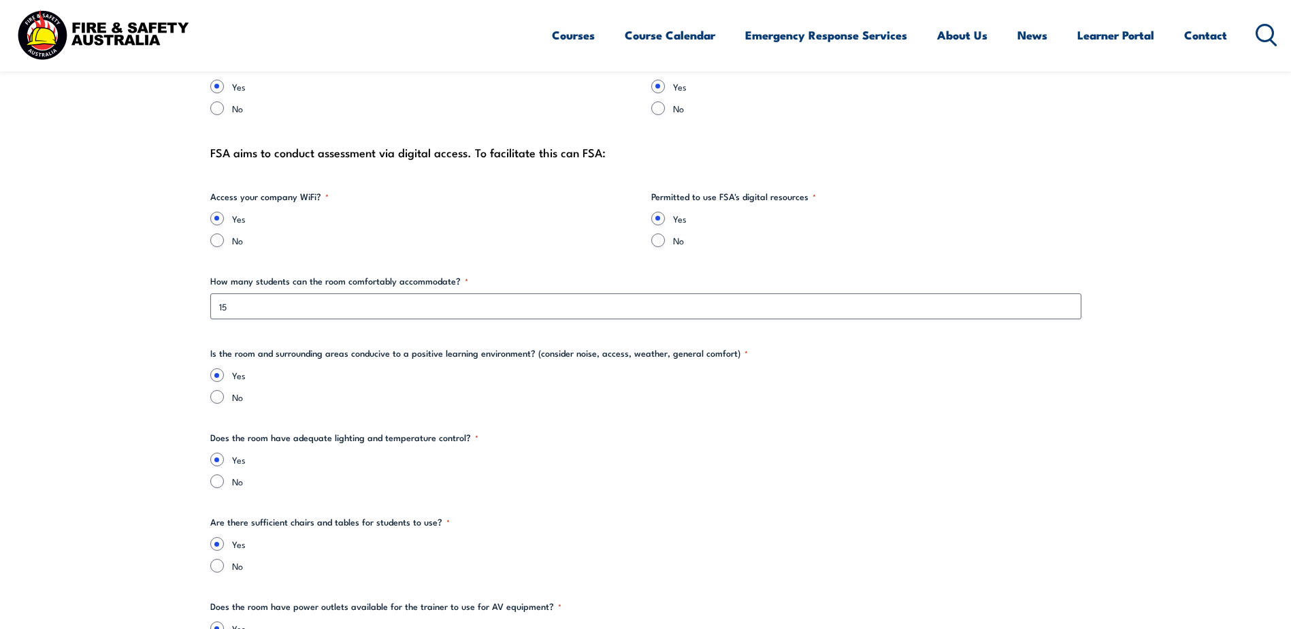
drag, startPoint x: 309, startPoint y: 319, endPoint x: 305, endPoint y: 308, distance: 11.6
click at [302, 290] on div "How many students can the room comfortably accommodate? * 15" at bounding box center [645, 296] width 871 height 45
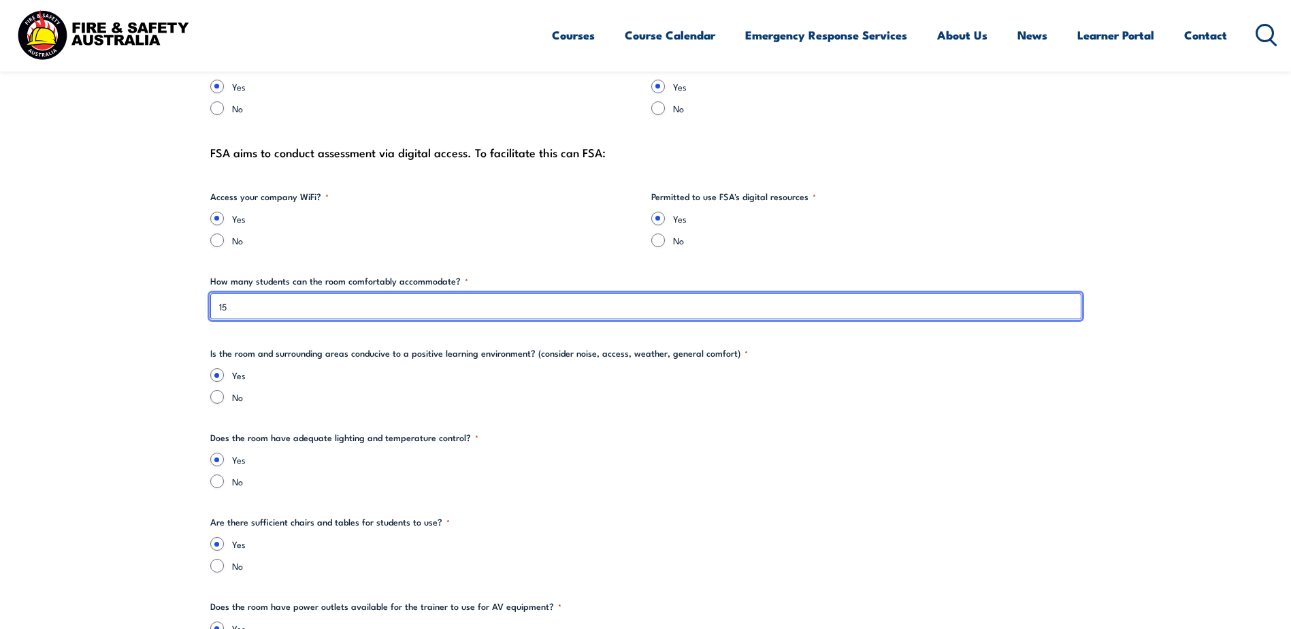
click at [291, 310] on input "15" at bounding box center [645, 306] width 871 height 26
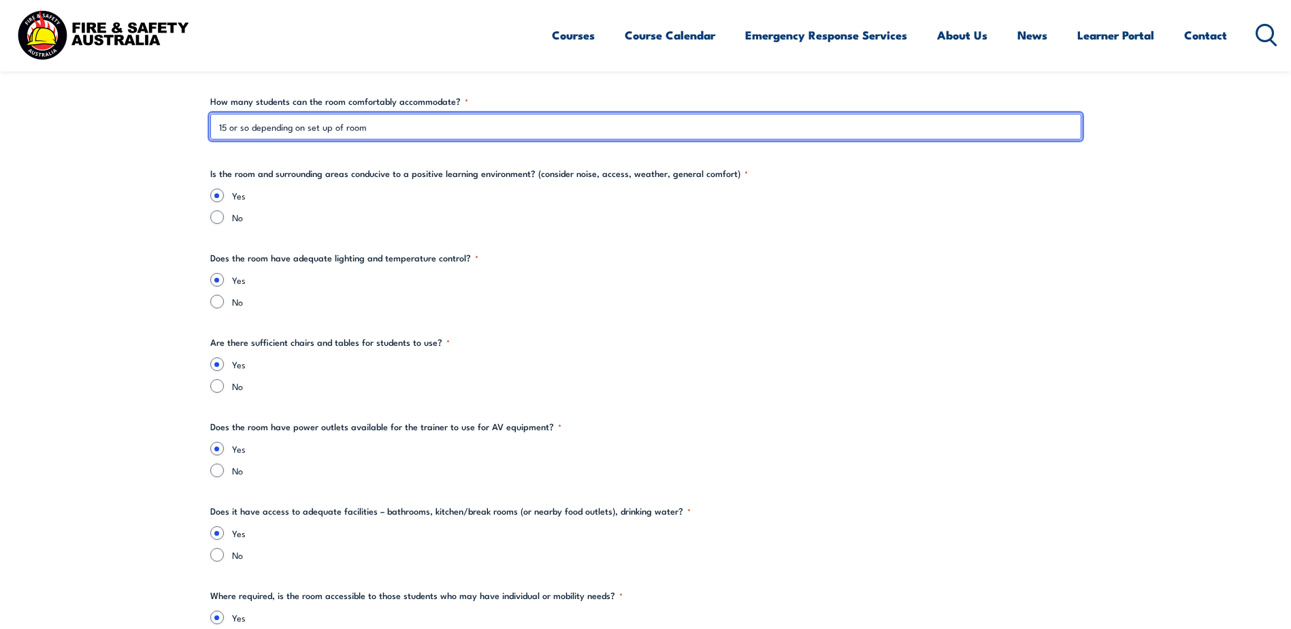
scroll to position [1497, 0]
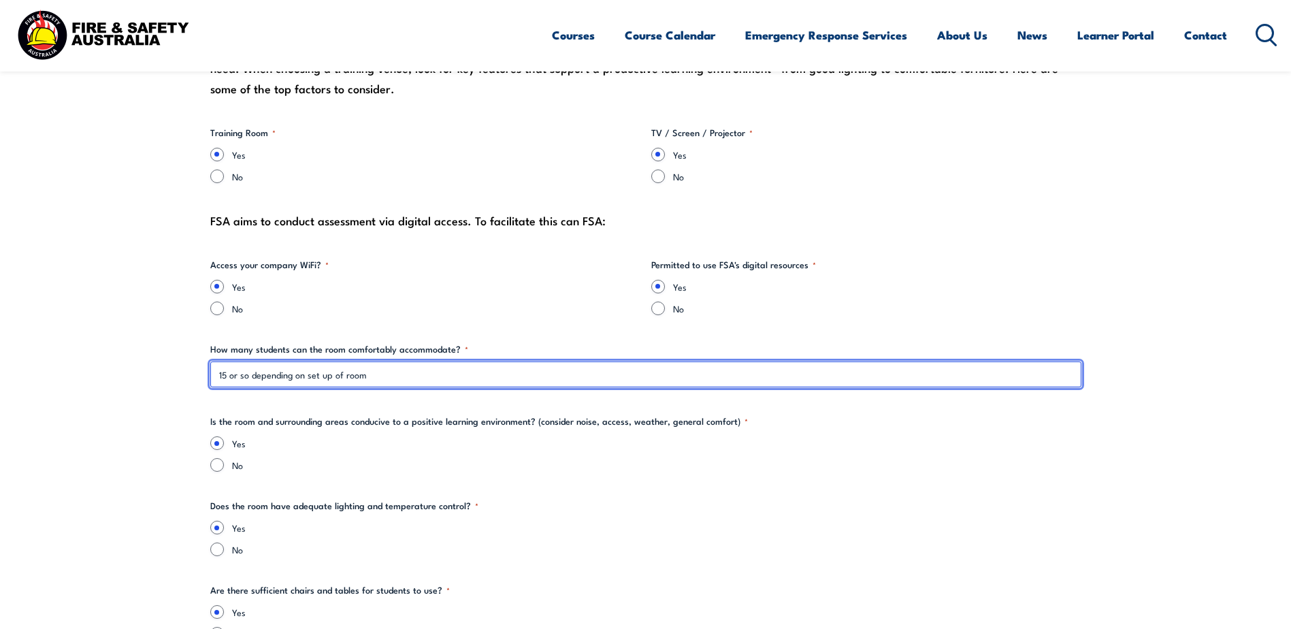
drag, startPoint x: 390, startPoint y: 380, endPoint x: 295, endPoint y: 378, distance: 95.3
click at [295, 378] on input "15 or so depending on set up of room" at bounding box center [645, 374] width 871 height 26
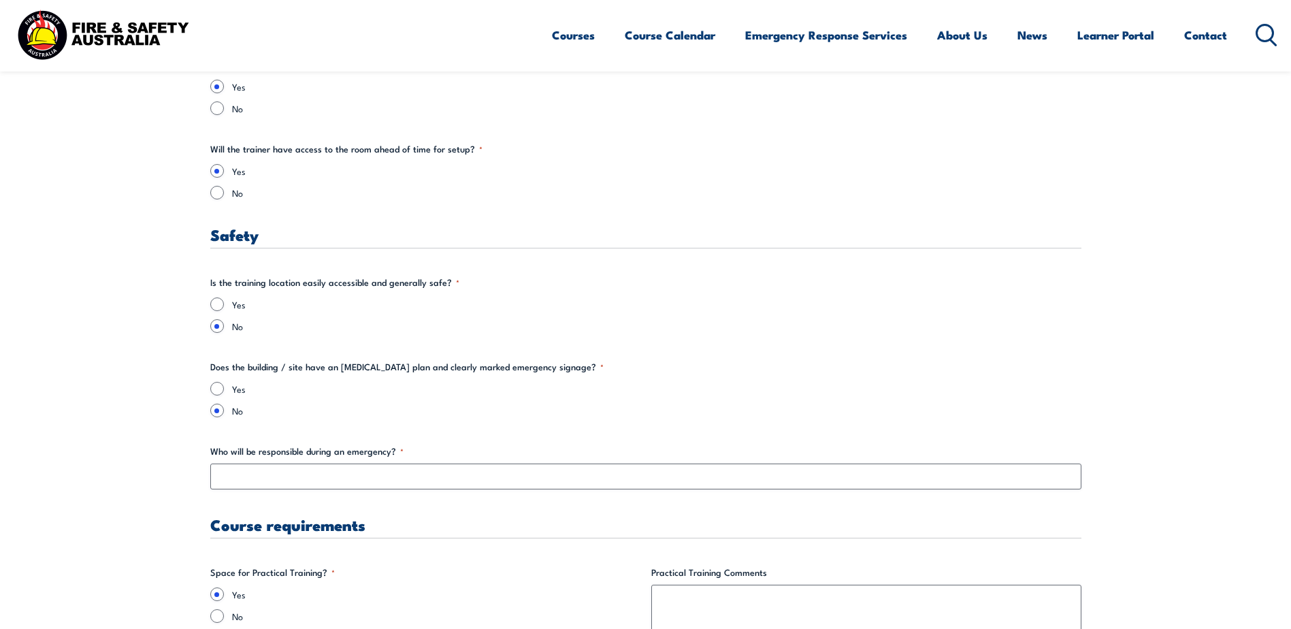
scroll to position [2314, 0]
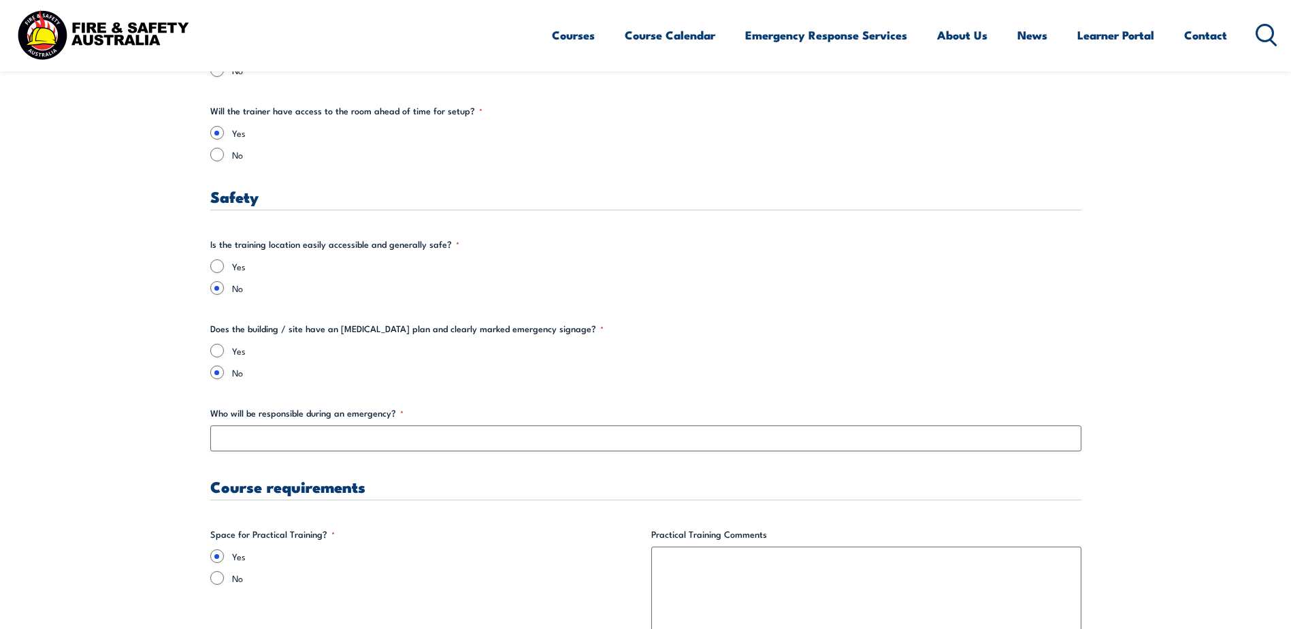
type input "15 or so depending on table/chair set up"
drag, startPoint x: 236, startPoint y: 246, endPoint x: 383, endPoint y: 237, distance: 147.2
click at [383, 237] on legend "Is the training location easily accessible and generally safe? *" at bounding box center [334, 244] width 249 height 14
click at [217, 264] on input "Yes" at bounding box center [217, 266] width 14 height 14
radio input "true"
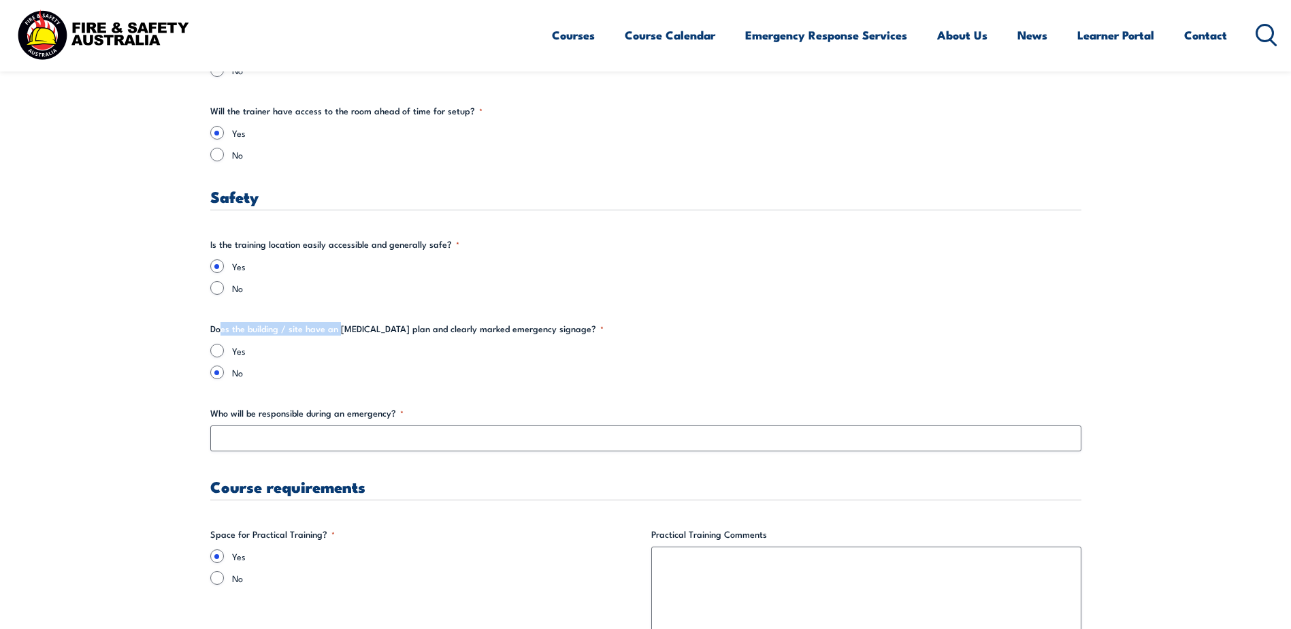
drag, startPoint x: 219, startPoint y: 328, endPoint x: 339, endPoint y: 324, distance: 119.8
click at [339, 324] on legend "Does the building / site have an [MEDICAL_DATA] plan and clearly marked emergen…" at bounding box center [406, 329] width 393 height 14
click at [215, 352] on input "Yes" at bounding box center [217, 351] width 14 height 14
radio input "true"
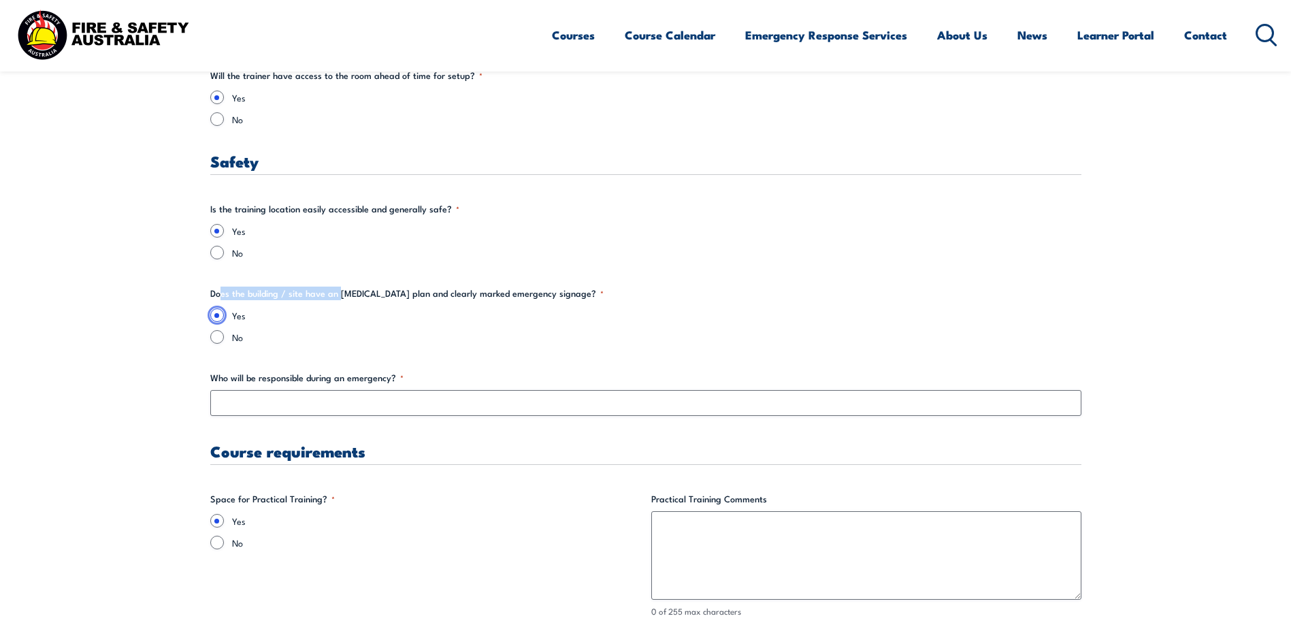
scroll to position [2382, 0]
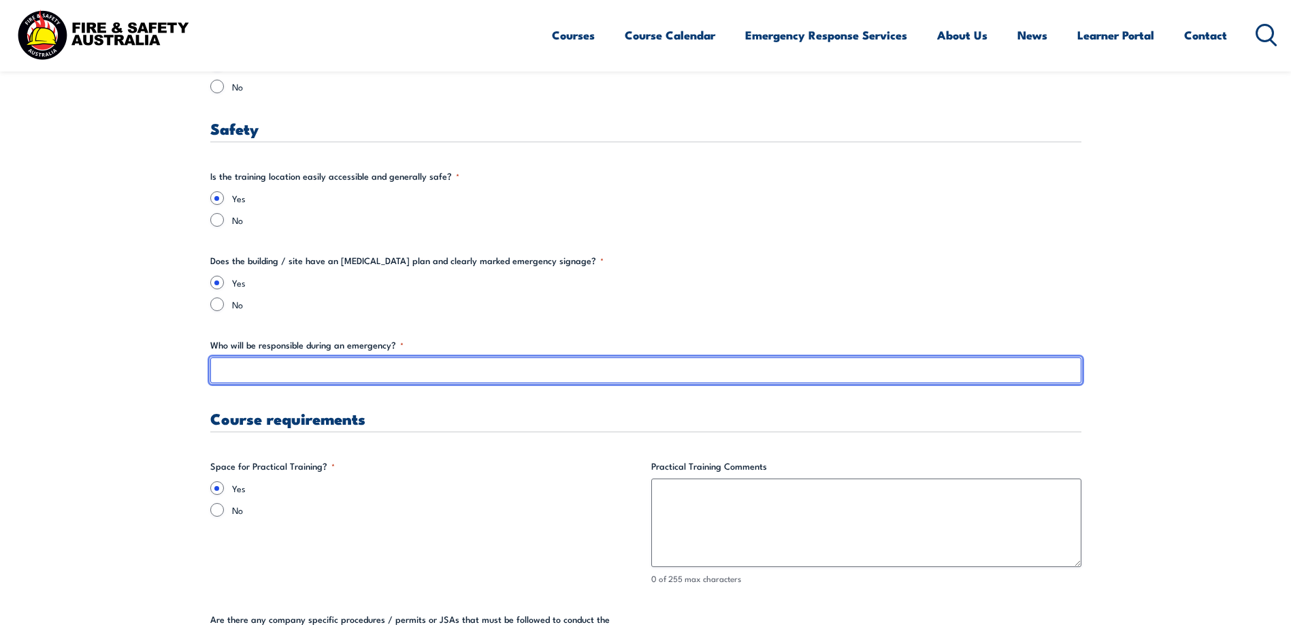
click at [253, 374] on input "Who will be responsible during an emergency? *" at bounding box center [645, 370] width 871 height 26
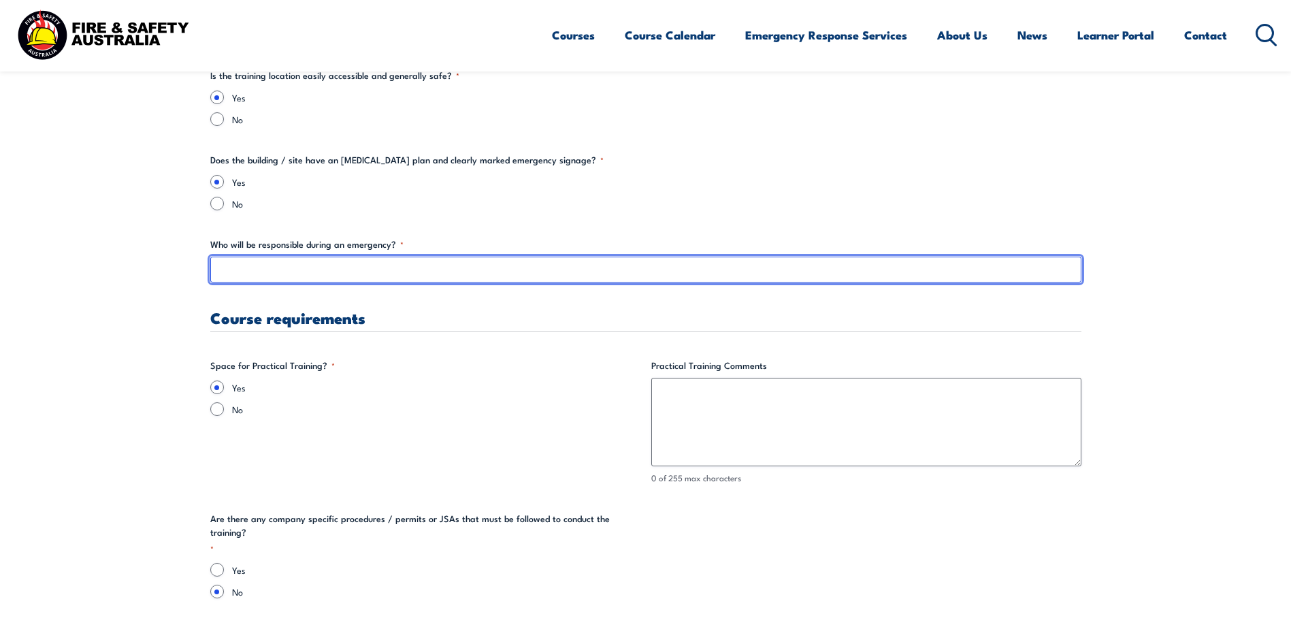
scroll to position [2518, 0]
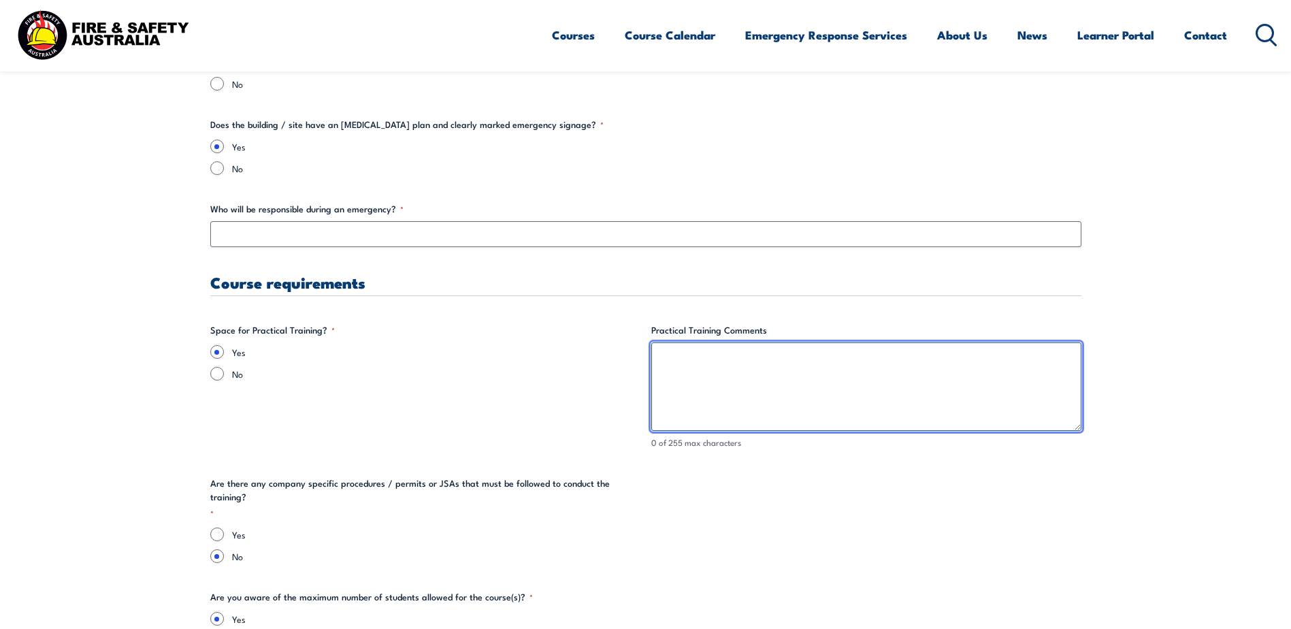
click at [732, 367] on textarea "Practical Training Comments" at bounding box center [866, 386] width 430 height 88
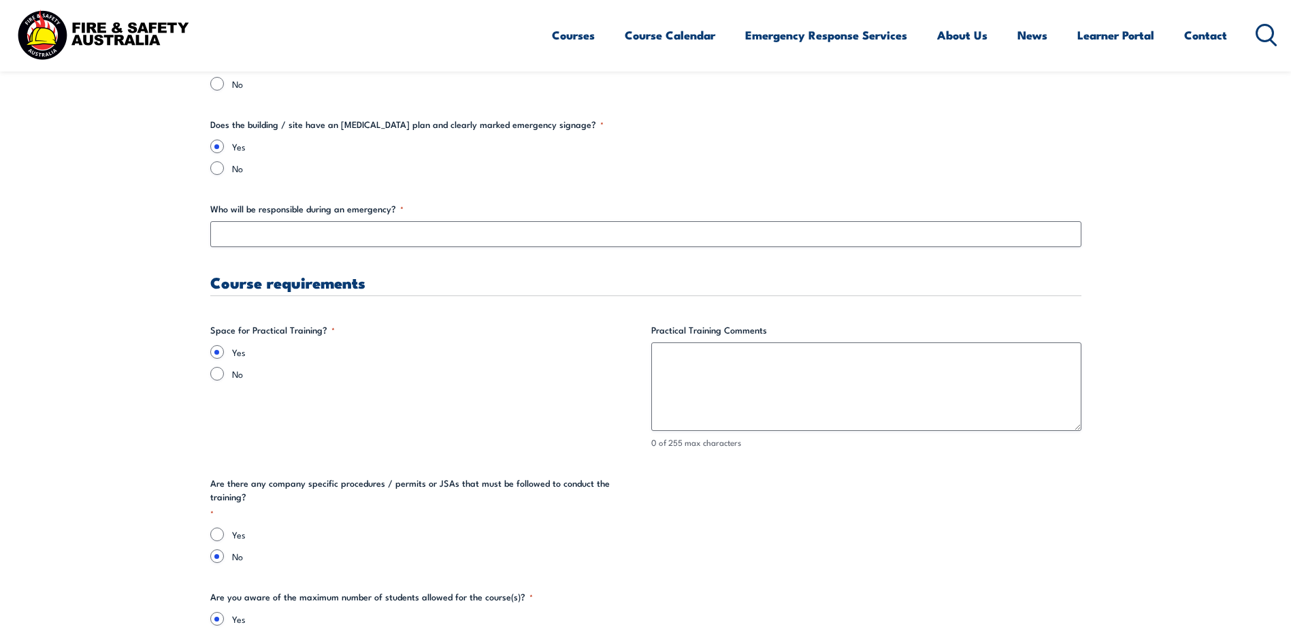
click at [291, 363] on div "Yes No" at bounding box center [425, 362] width 430 height 35
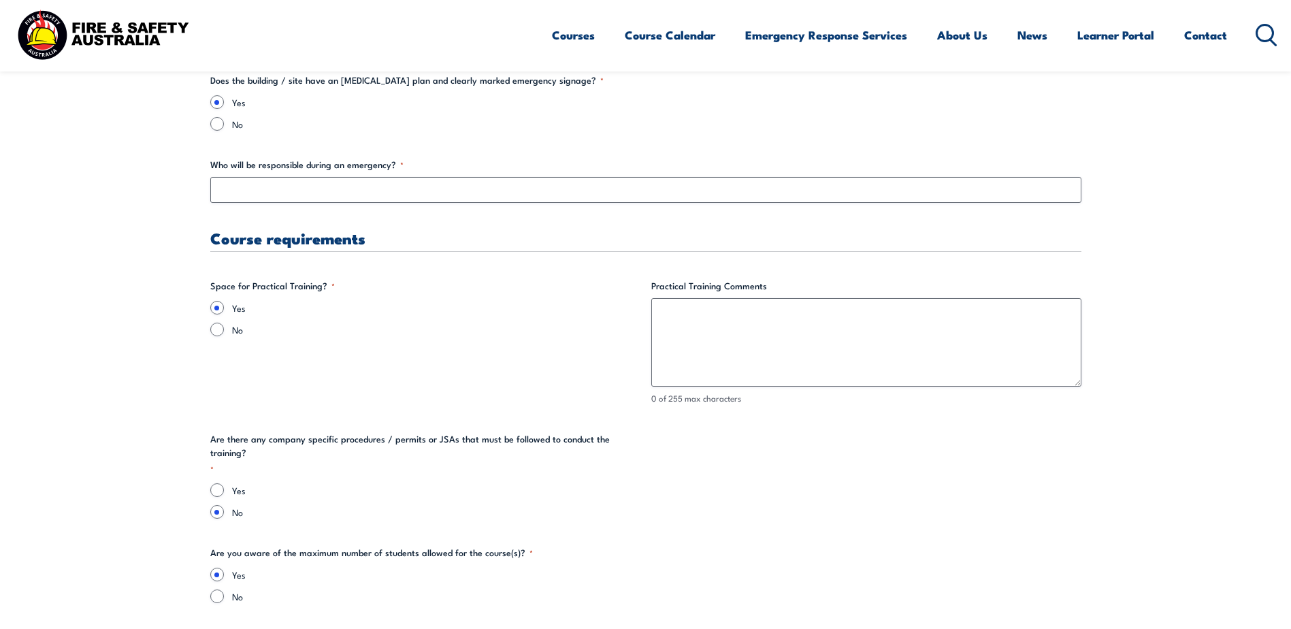
scroll to position [2586, 0]
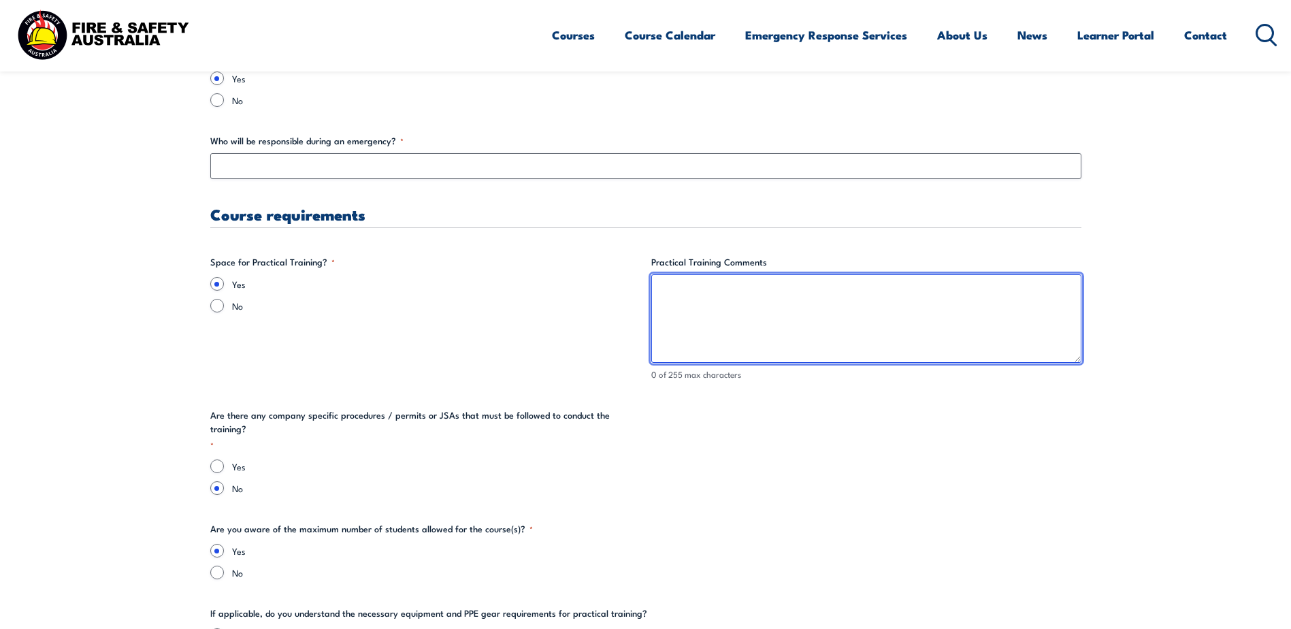
click at [676, 315] on textarea "Practical Training Comments" at bounding box center [866, 318] width 430 height 88
type textarea "T"
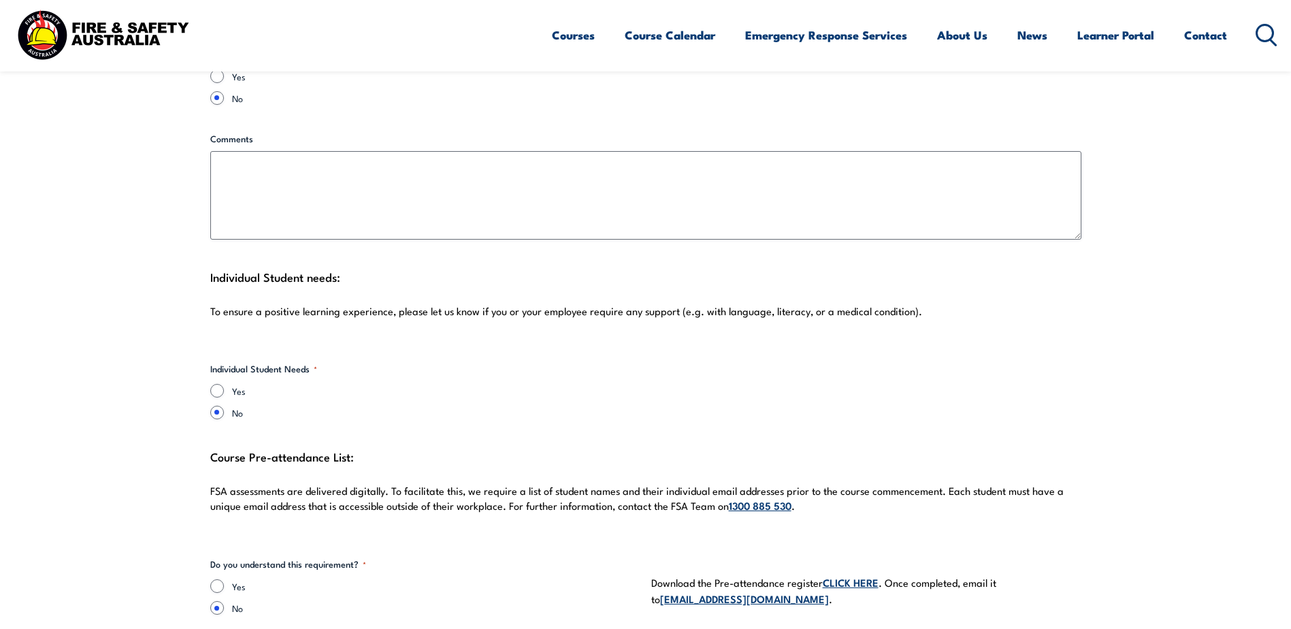
scroll to position [3538, 0]
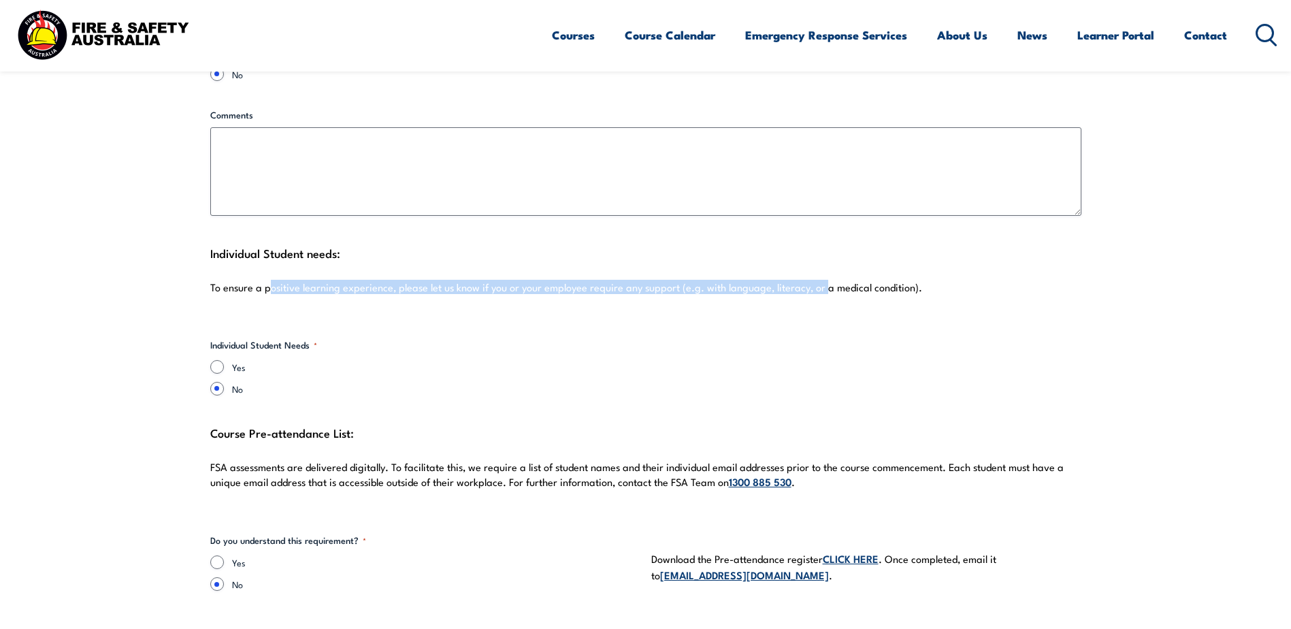
drag, startPoint x: 267, startPoint y: 272, endPoint x: 819, endPoint y: 260, distance: 552.0
click at [819, 260] on div "Individual Student needs: To ensure a positive learning experience, please let …" at bounding box center [645, 277] width 871 height 68
click at [214, 360] on input "Yes" at bounding box center [217, 367] width 14 height 14
radio input "true"
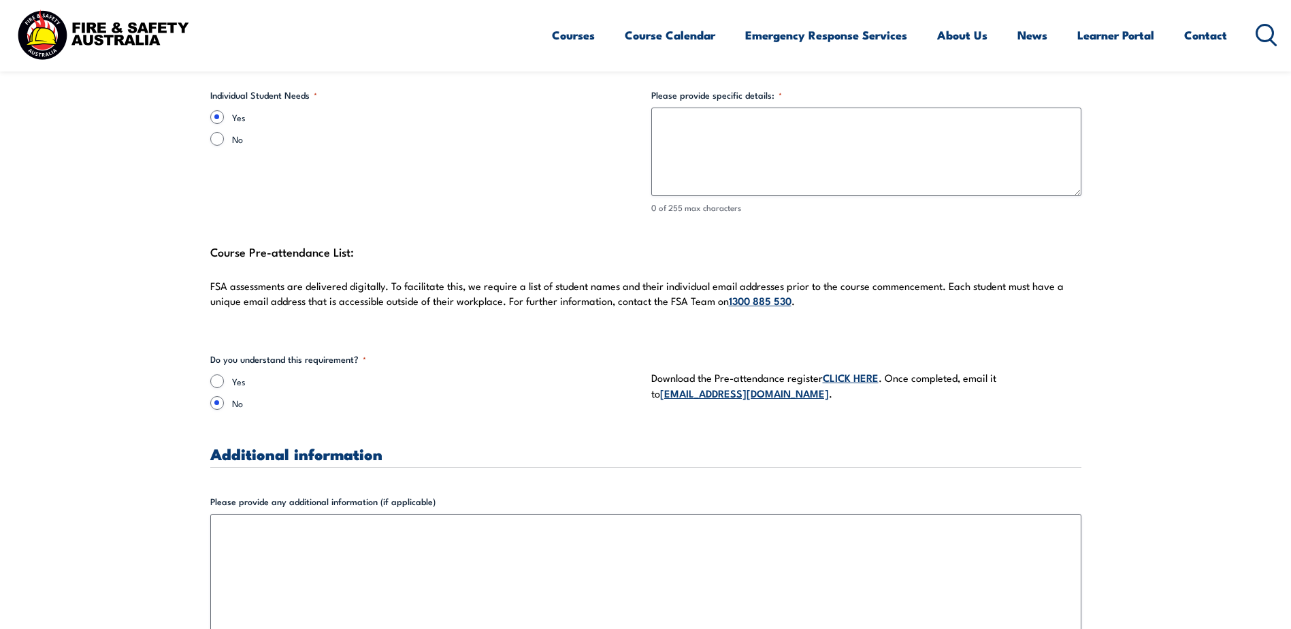
scroll to position [3811, 0]
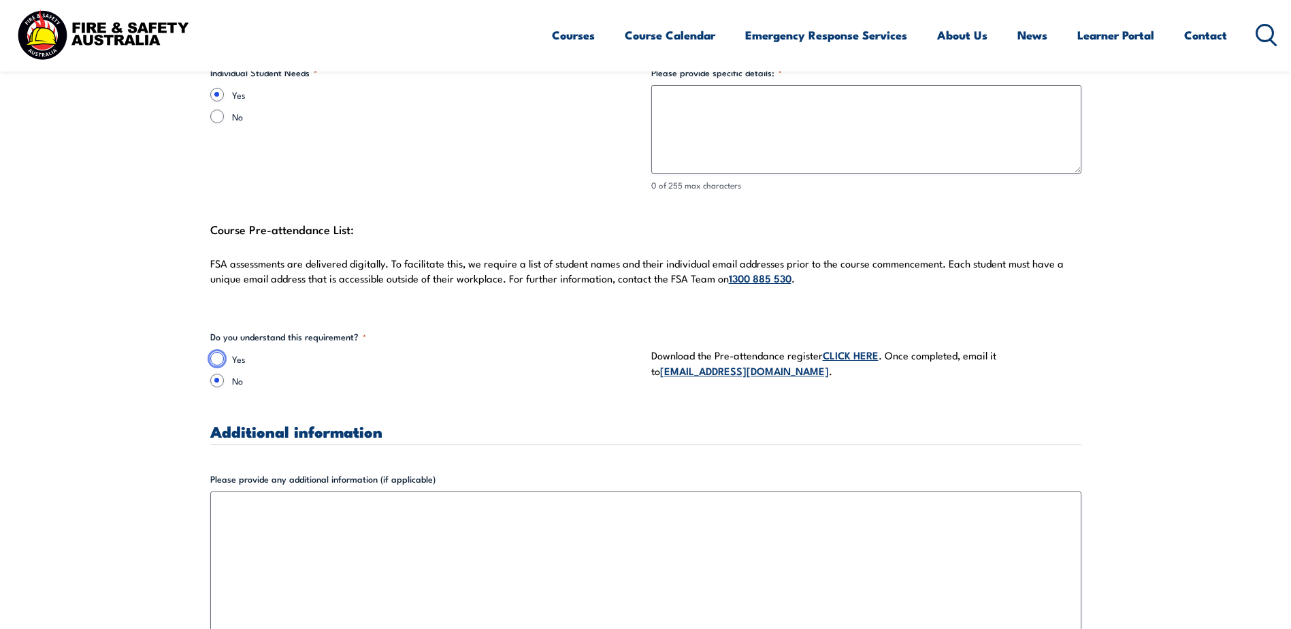
click at [211, 352] on input "Yes" at bounding box center [217, 359] width 14 height 14
radio input "true"
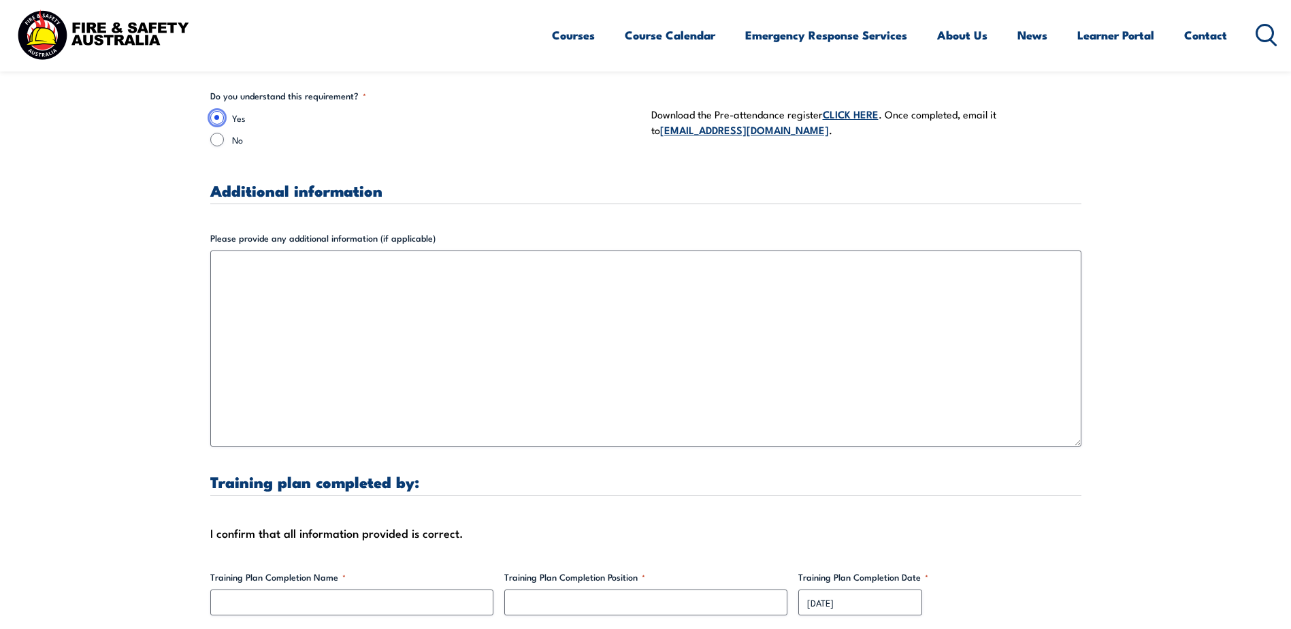
scroll to position [4083, 0]
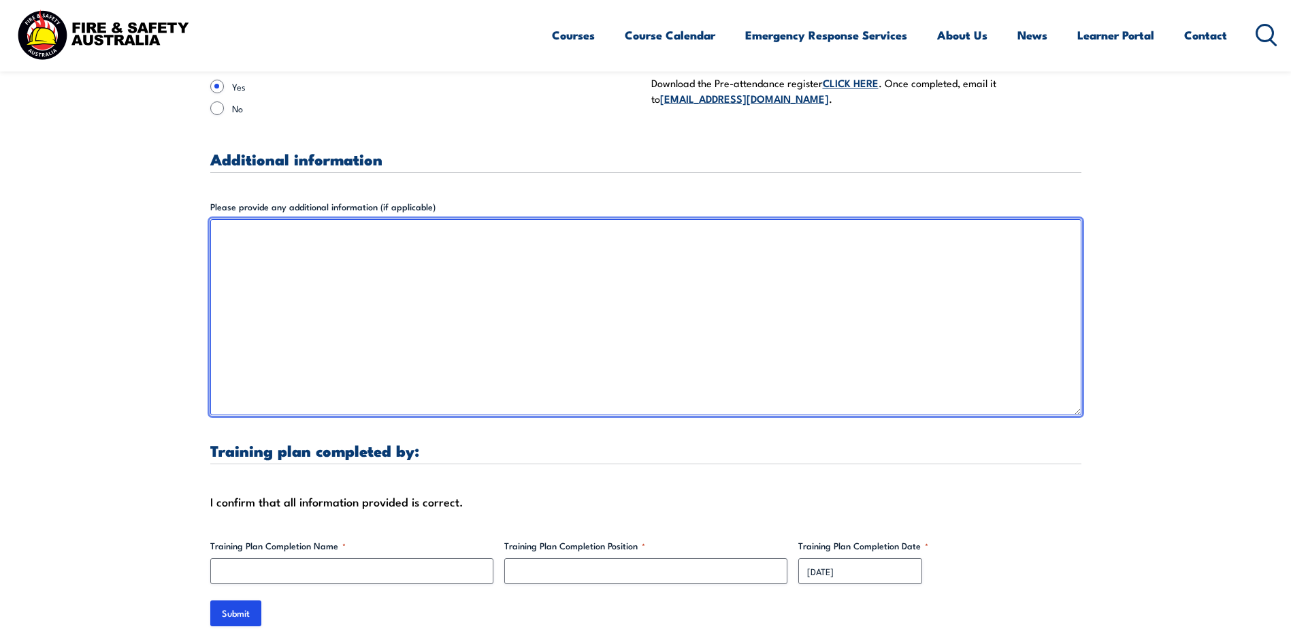
click at [290, 228] on textarea "Please provide any additional information (if applicable)" at bounding box center [645, 317] width 871 height 196
type textarea "i"
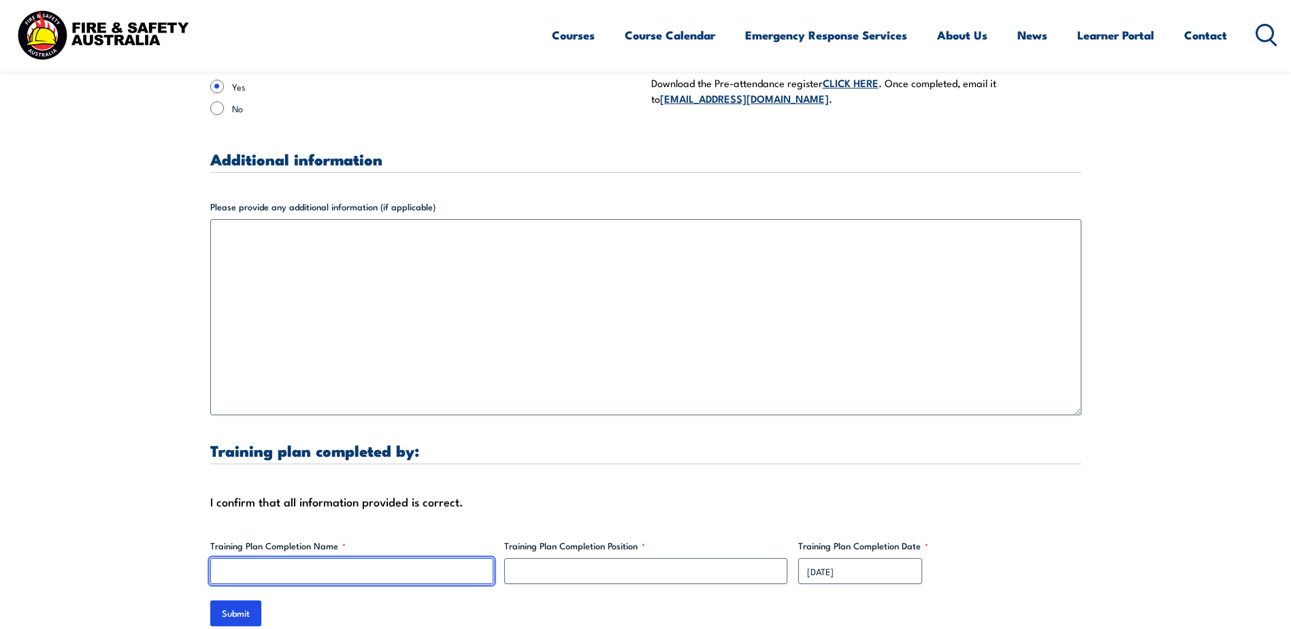
click at [329, 558] on input "Training Plan Completion Name *" at bounding box center [351, 571] width 283 height 26
type input "[PERSON_NAME]"
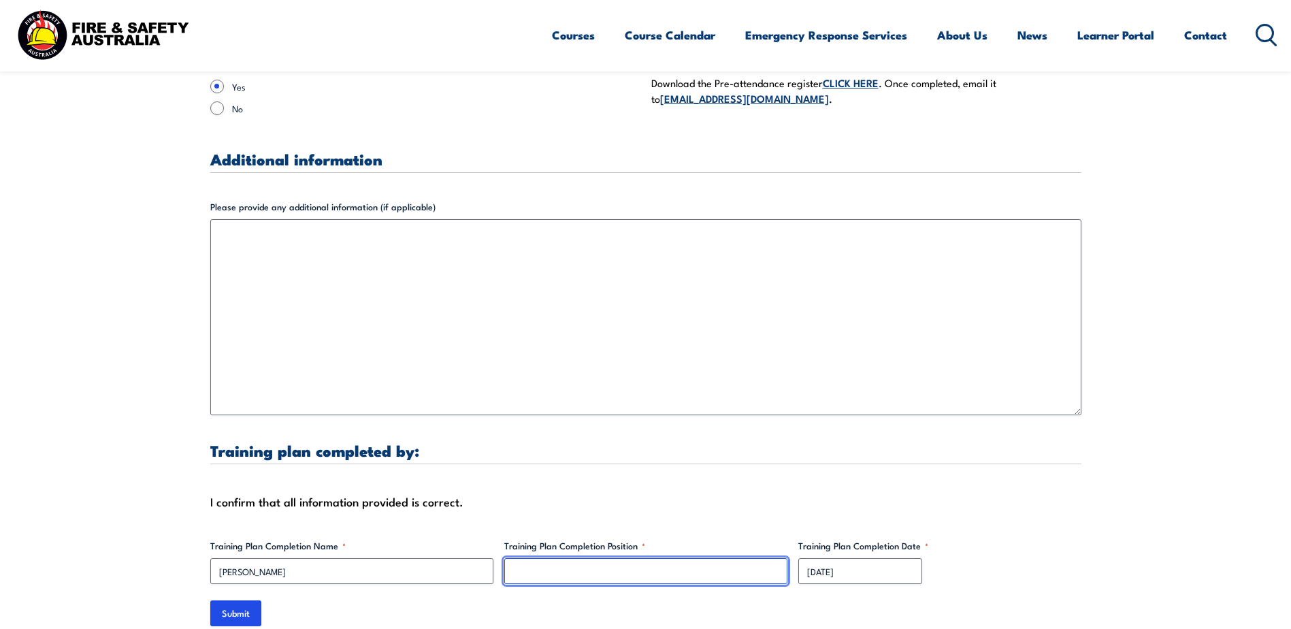
click at [644, 558] on input "Training Plan Completion Position *" at bounding box center [645, 571] width 283 height 26
type input "T"
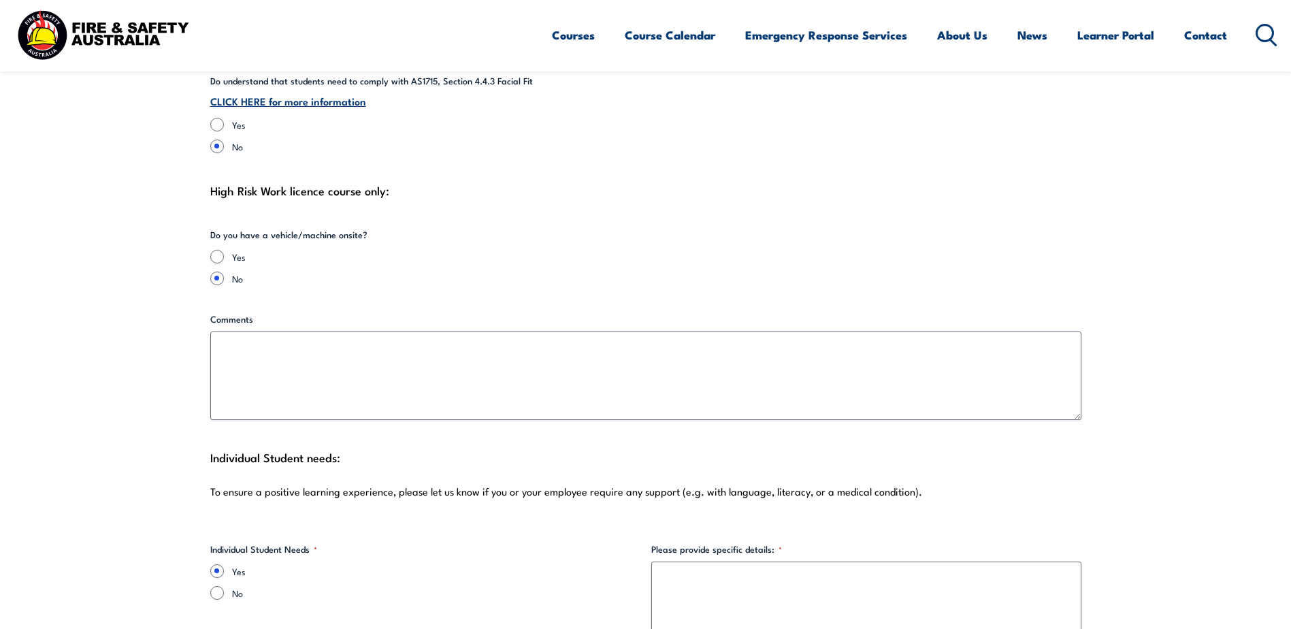
scroll to position [2790, 0]
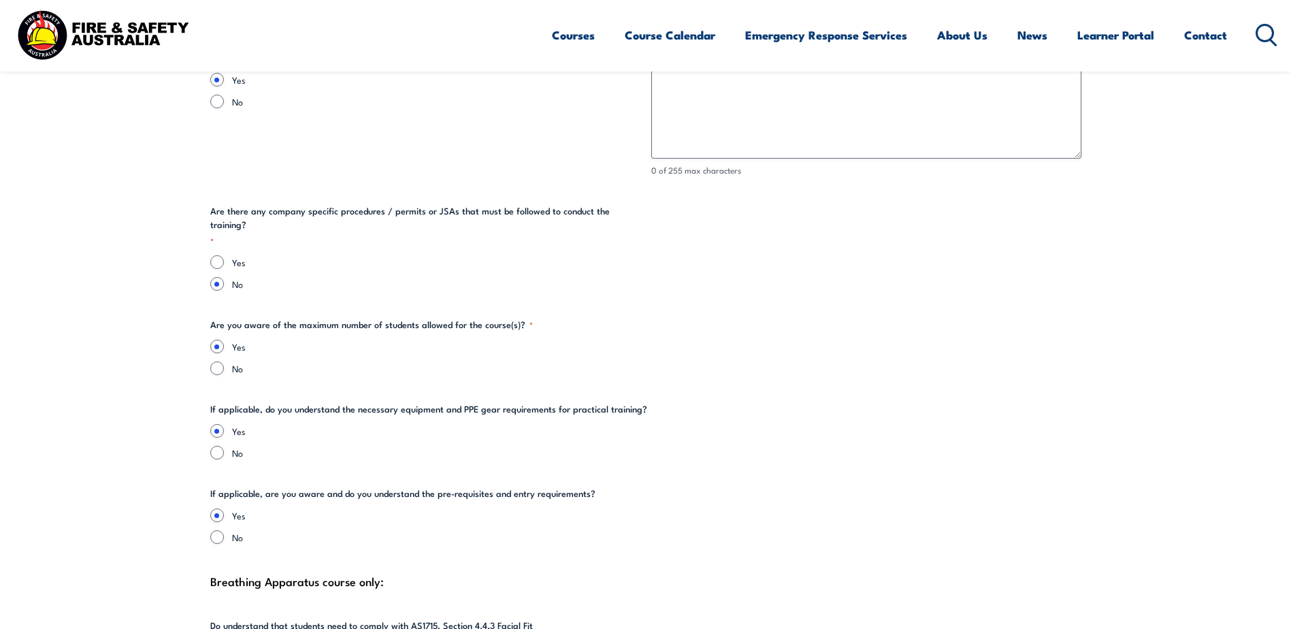
type input "Training Admin"
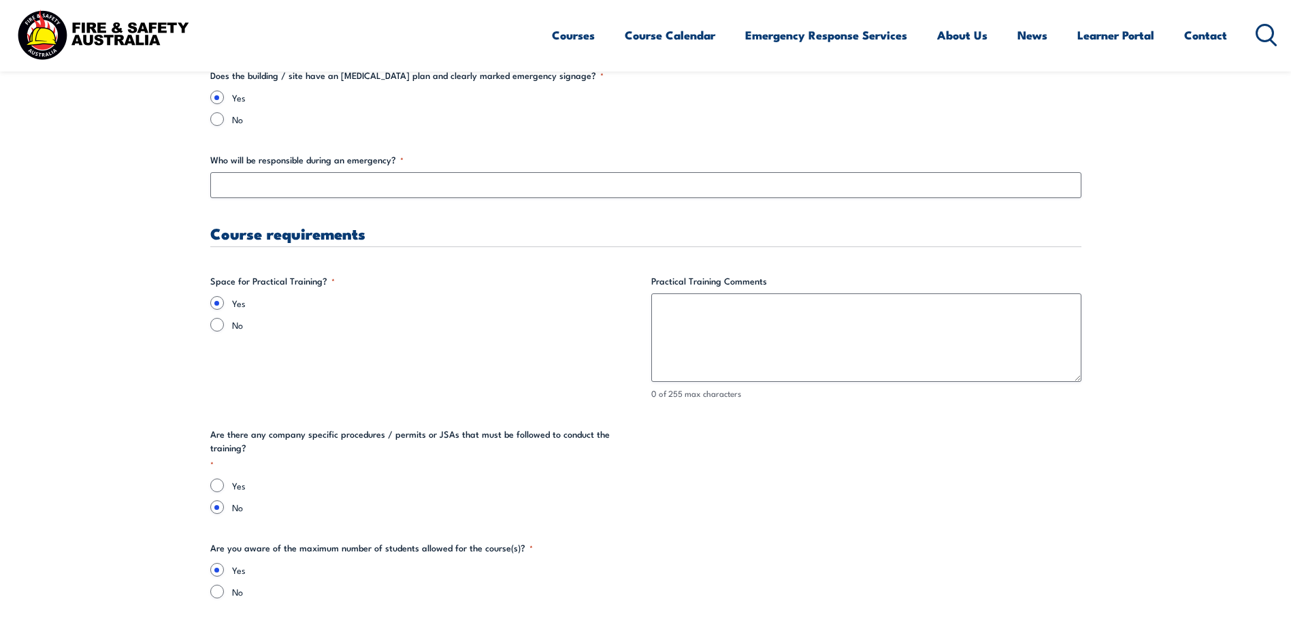
scroll to position [2586, 0]
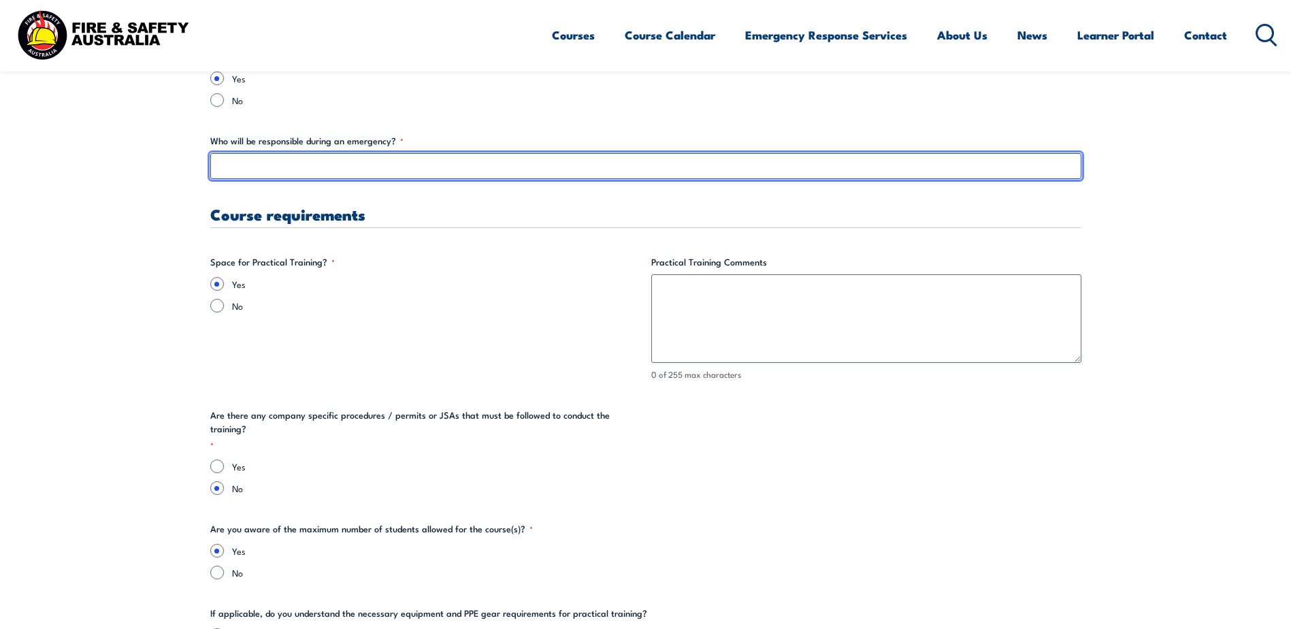
click at [404, 169] on input "Who will be responsible during an emergency? *" at bounding box center [645, 166] width 871 height 26
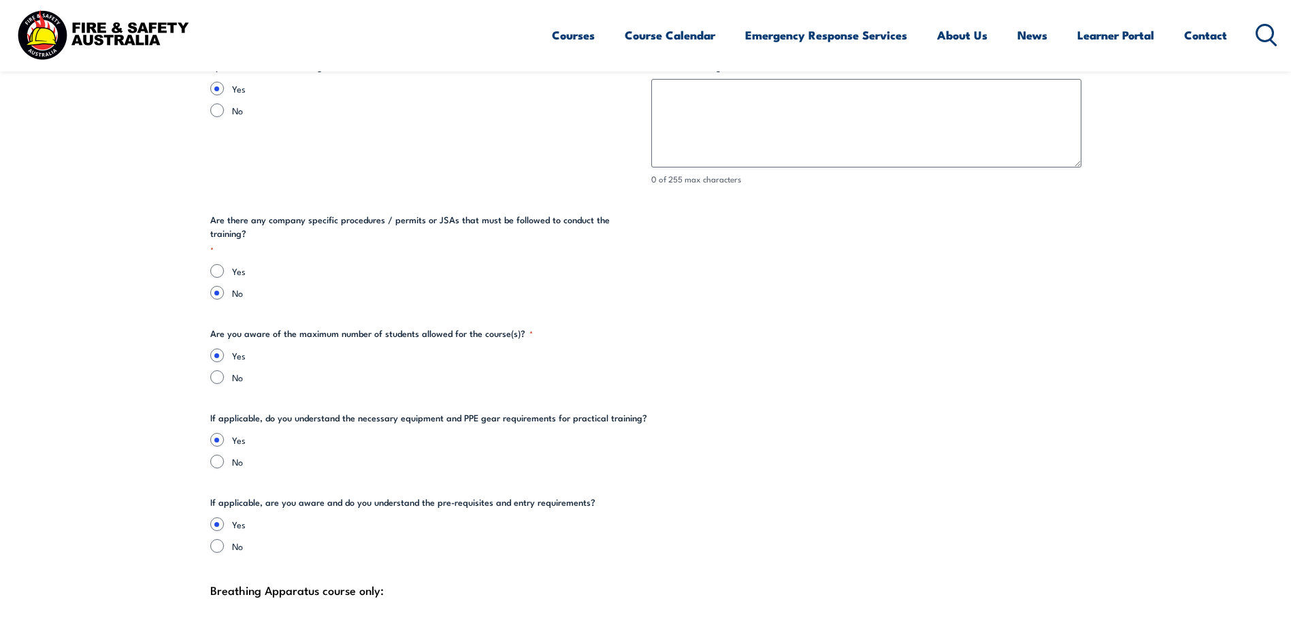
scroll to position [2790, 0]
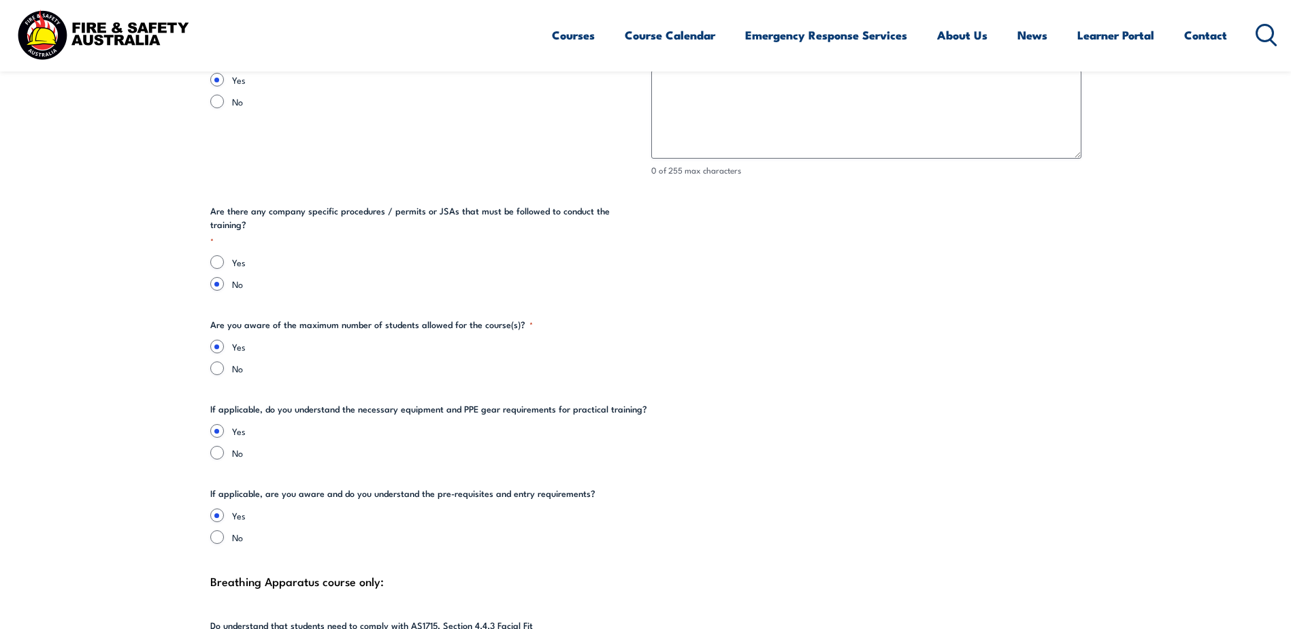
type input "[PERSON_NAME]"
click at [212, 255] on input "Yes" at bounding box center [217, 262] width 14 height 14
radio input "true"
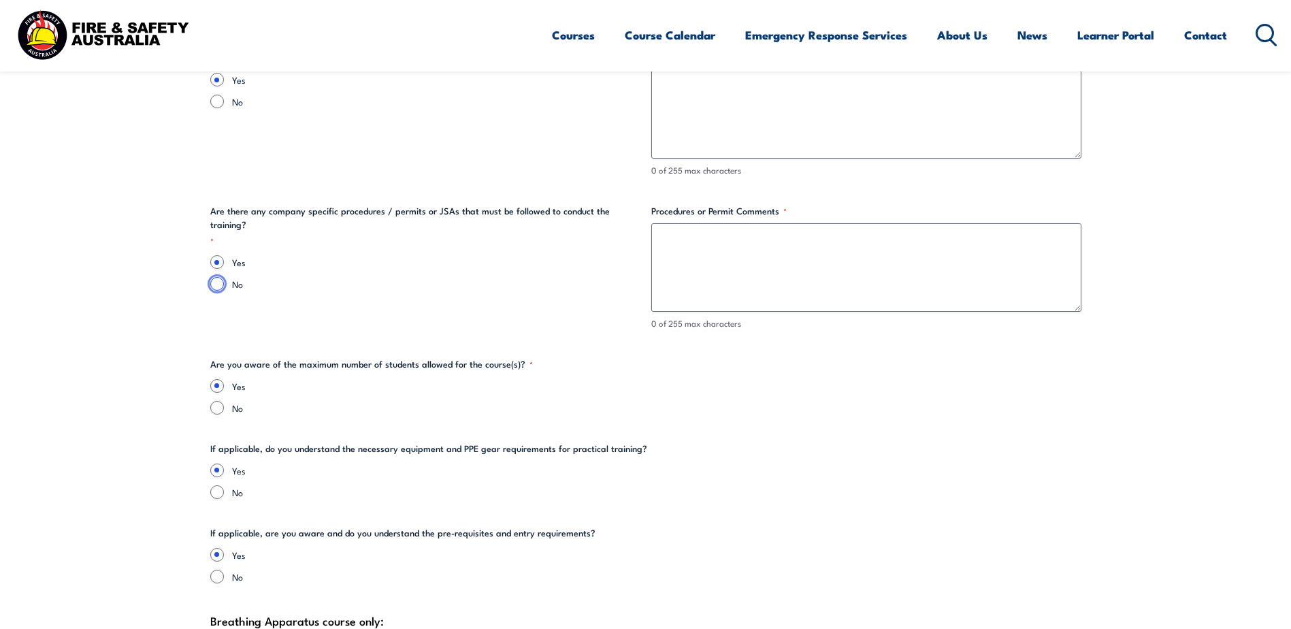
click at [212, 277] on input "No" at bounding box center [217, 284] width 14 height 14
radio input "true"
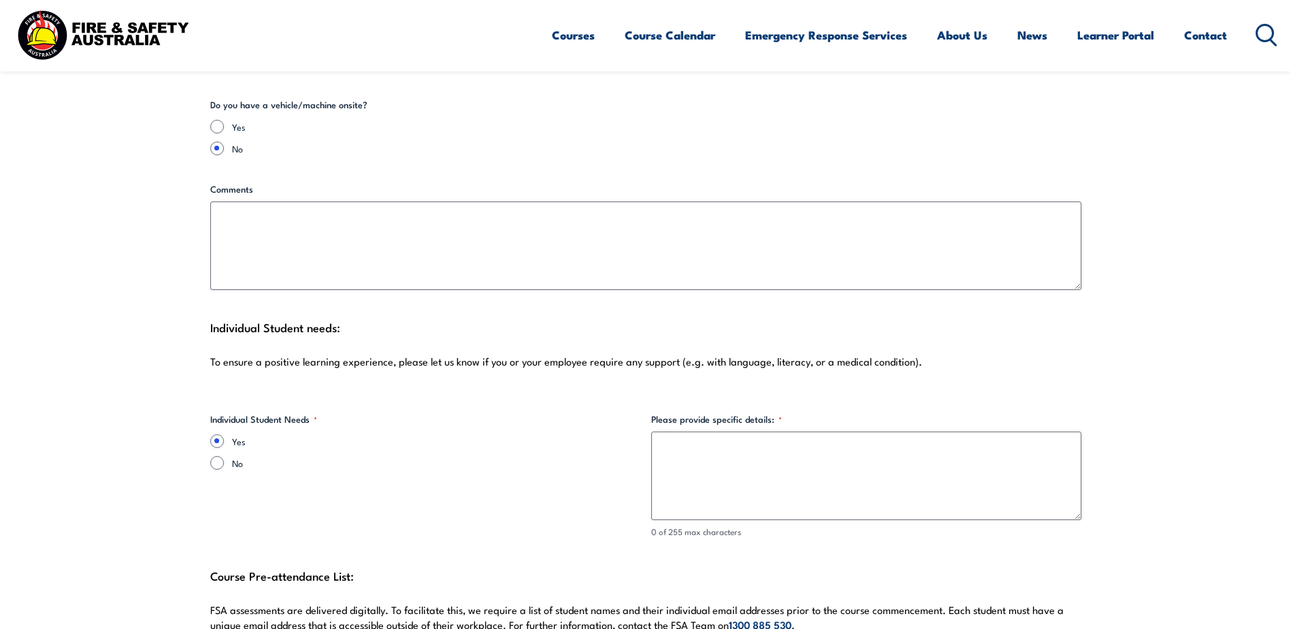
scroll to position [3470, 0]
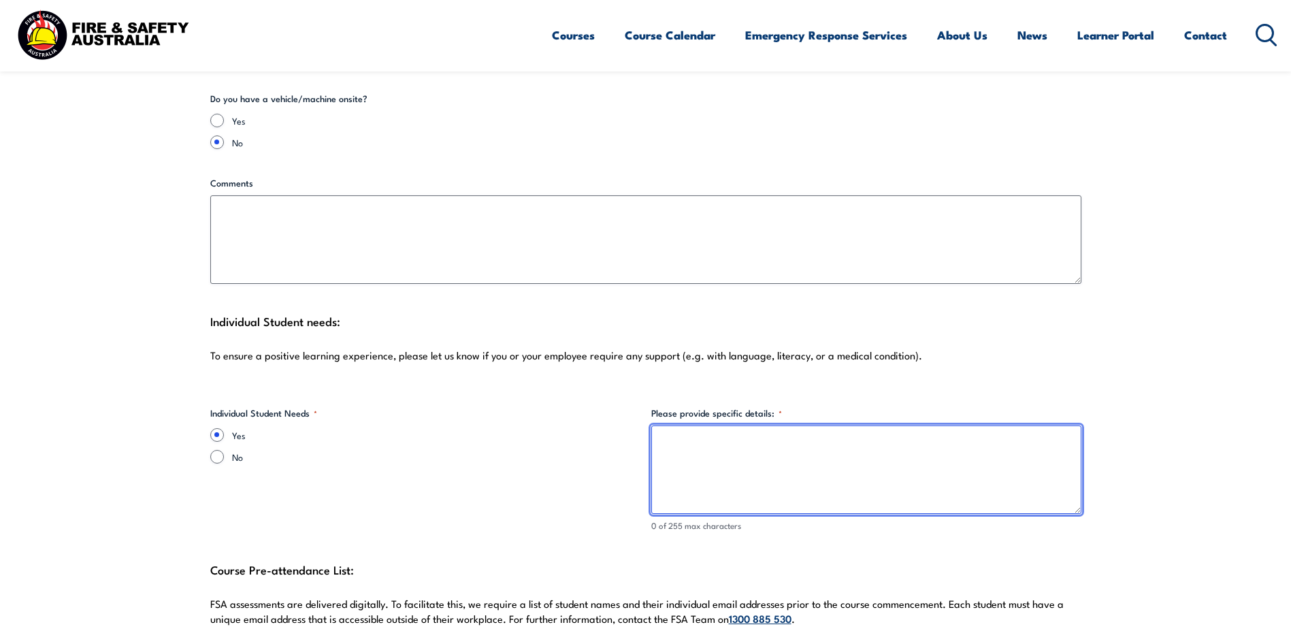
click at [686, 438] on textarea "Please provide specific details: *" at bounding box center [866, 469] width 430 height 88
type textarea "I"
type textarea "W"
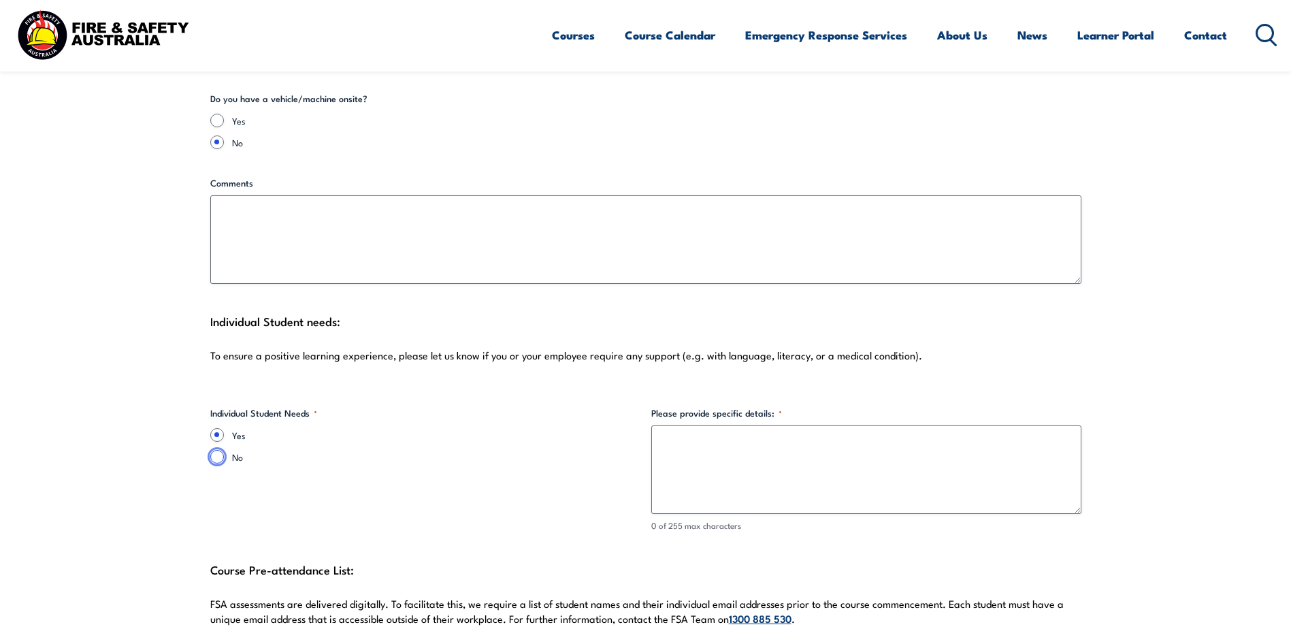
click at [213, 450] on input "No" at bounding box center [217, 457] width 14 height 14
radio input "true"
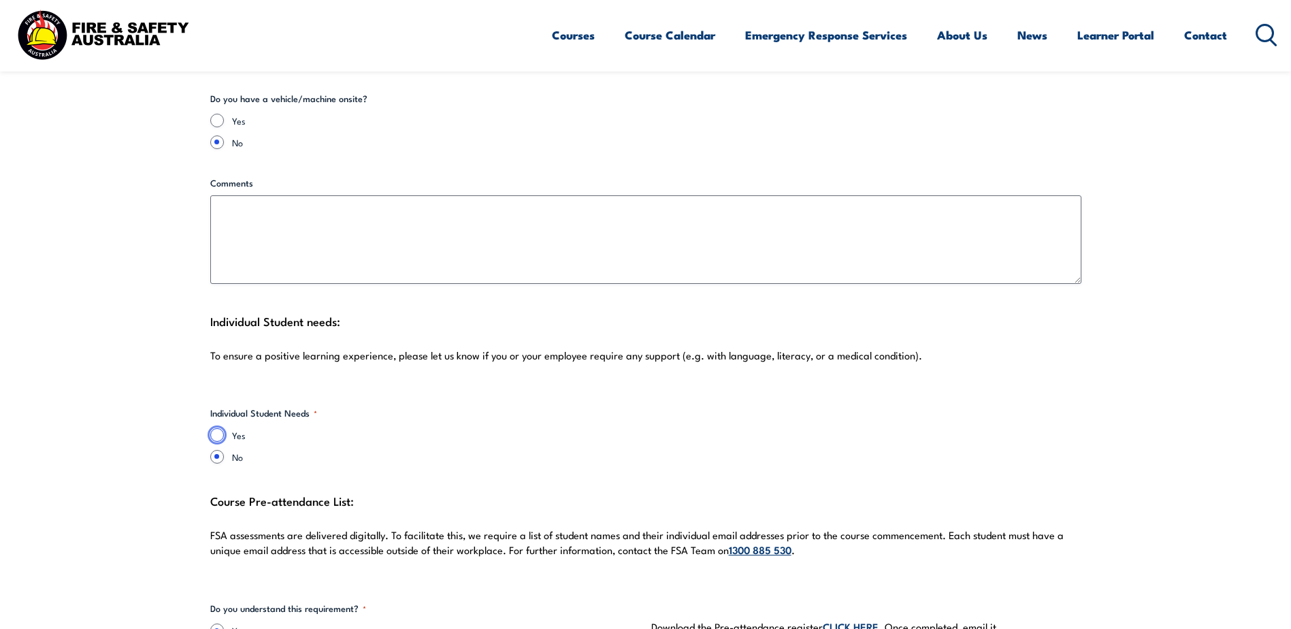
click at [216, 428] on input "Yes" at bounding box center [217, 435] width 14 height 14
radio input "true"
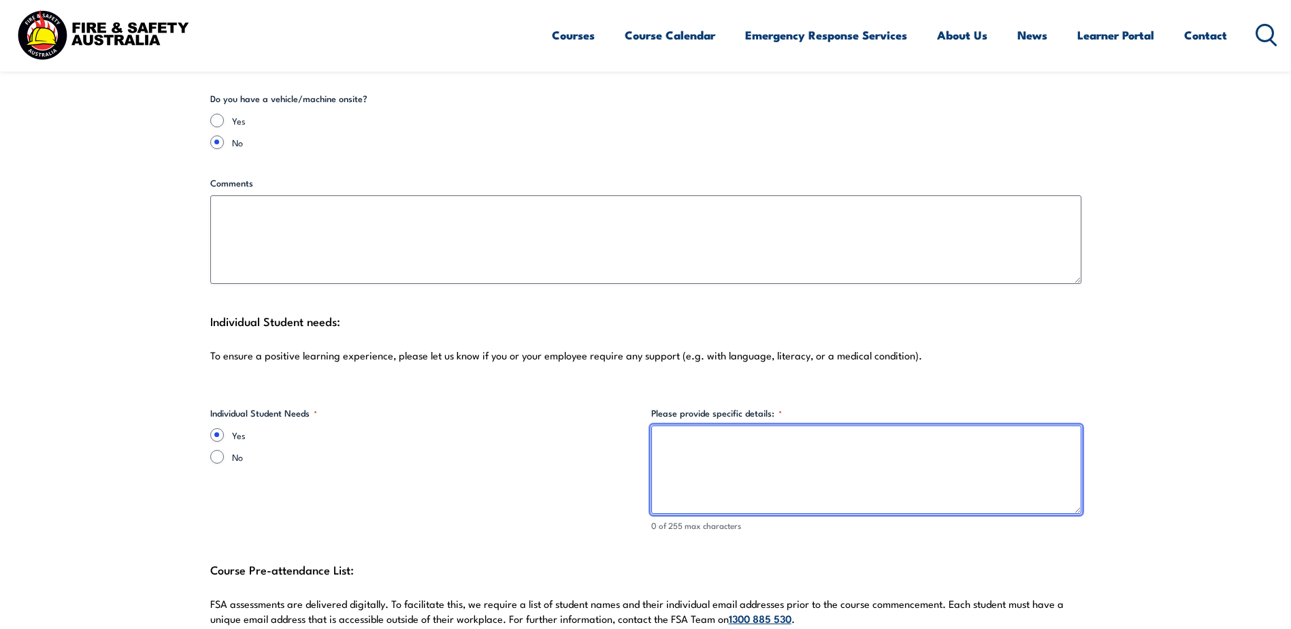
click at [759, 425] on textarea "Please provide specific details: *" at bounding box center [866, 469] width 430 height 88
type textarea "T"
type textarea "w"
click at [751, 442] on textarea "We dent believe there is anyone completing this course that requires support, b…" at bounding box center [866, 469] width 430 height 88
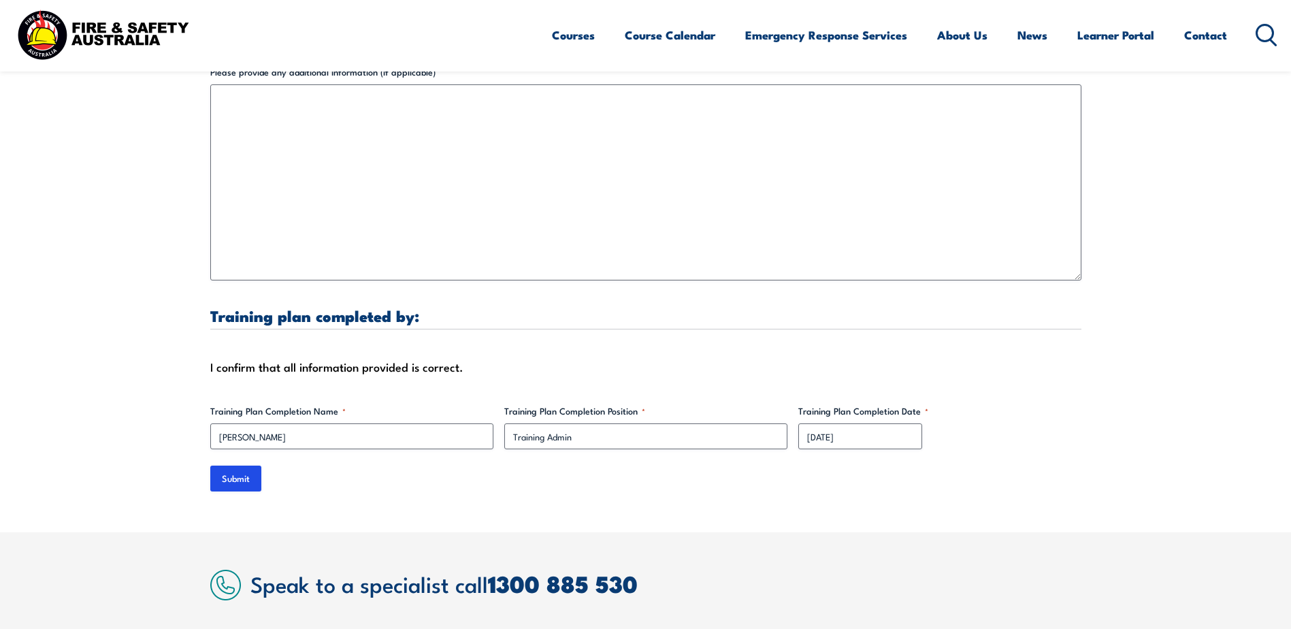
scroll to position [4219, 0]
type textarea "We dent believe there is anyone completing this course that requires support, b…"
click at [241, 469] on input "Submit" at bounding box center [235, 477] width 51 height 26
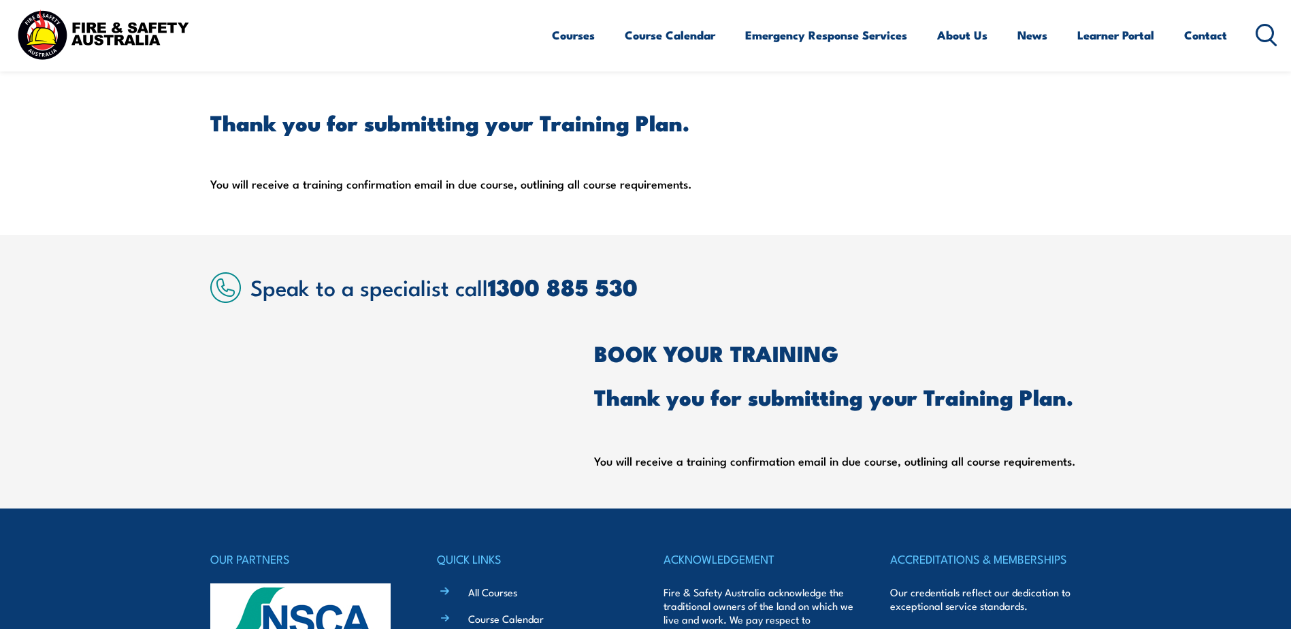
scroll to position [0, 0]
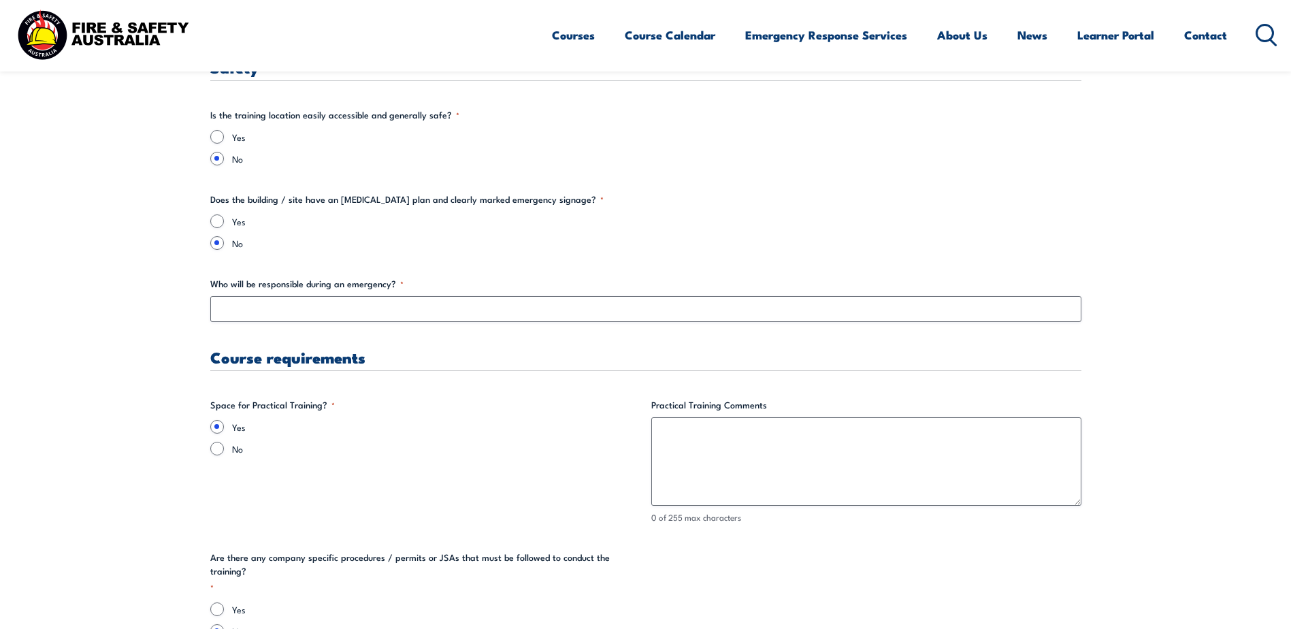
scroll to position [2314, 0]
